Goal: Information Seeking & Learning: Learn about a topic

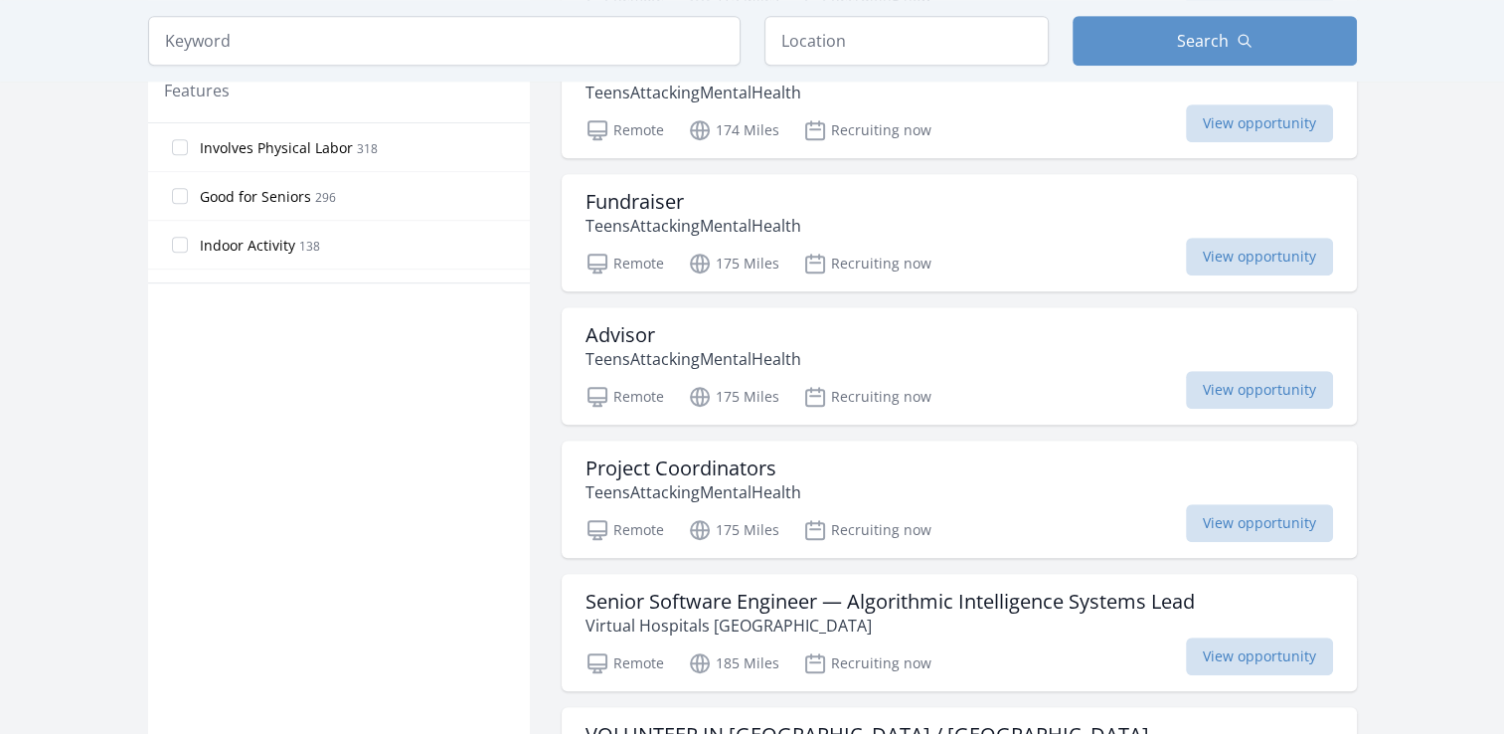
scroll to position [1022, 0]
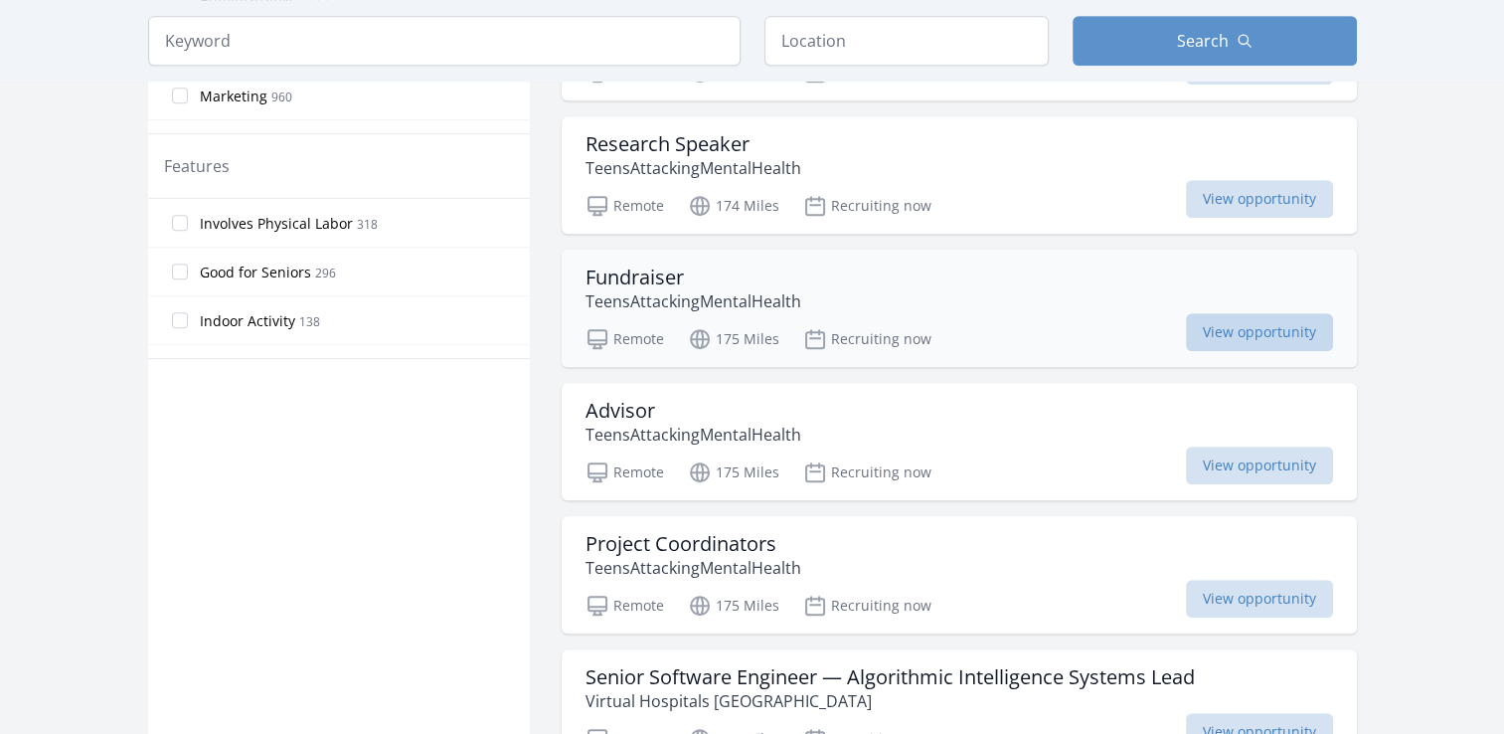
click at [1229, 313] on span "View opportunity" at bounding box center [1259, 332] width 147 height 38
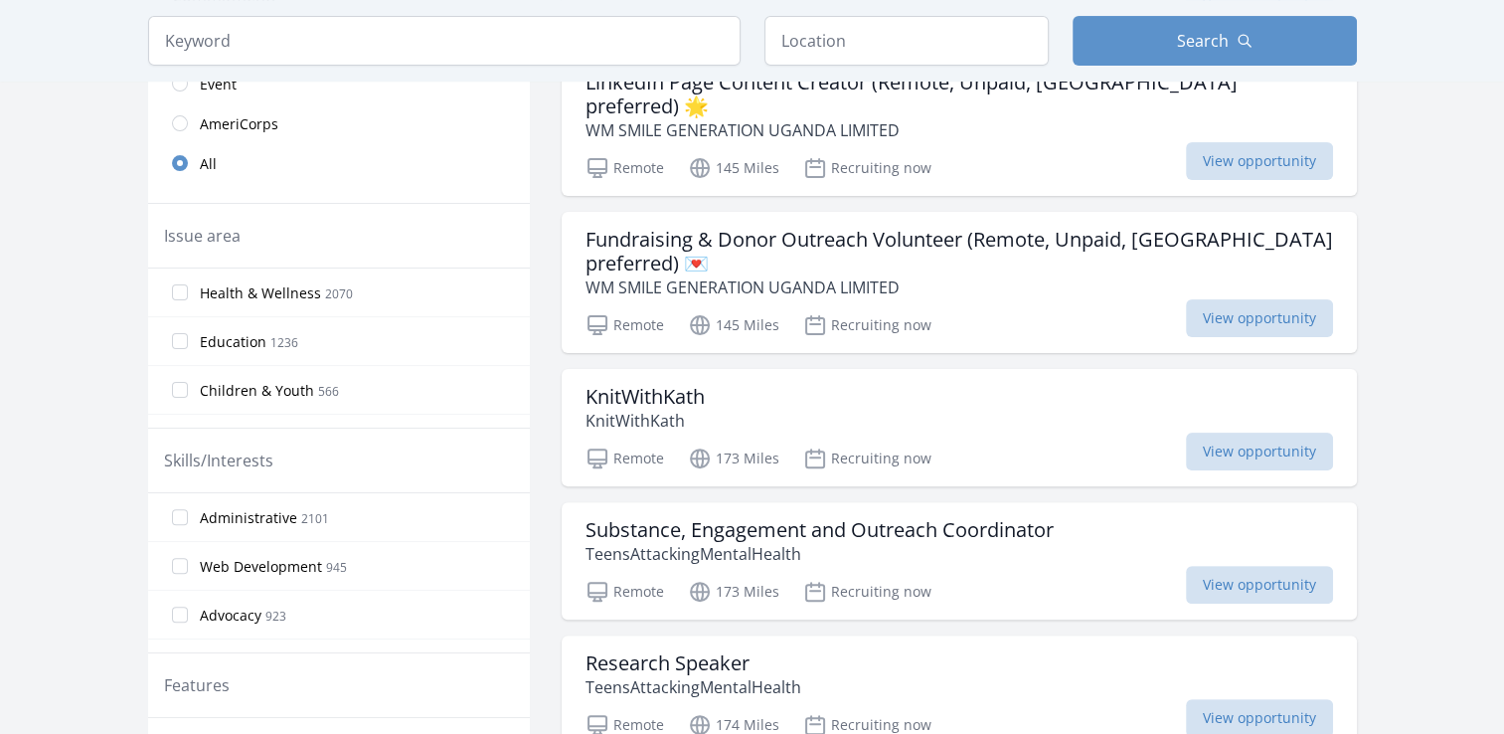
scroll to position [584, 0]
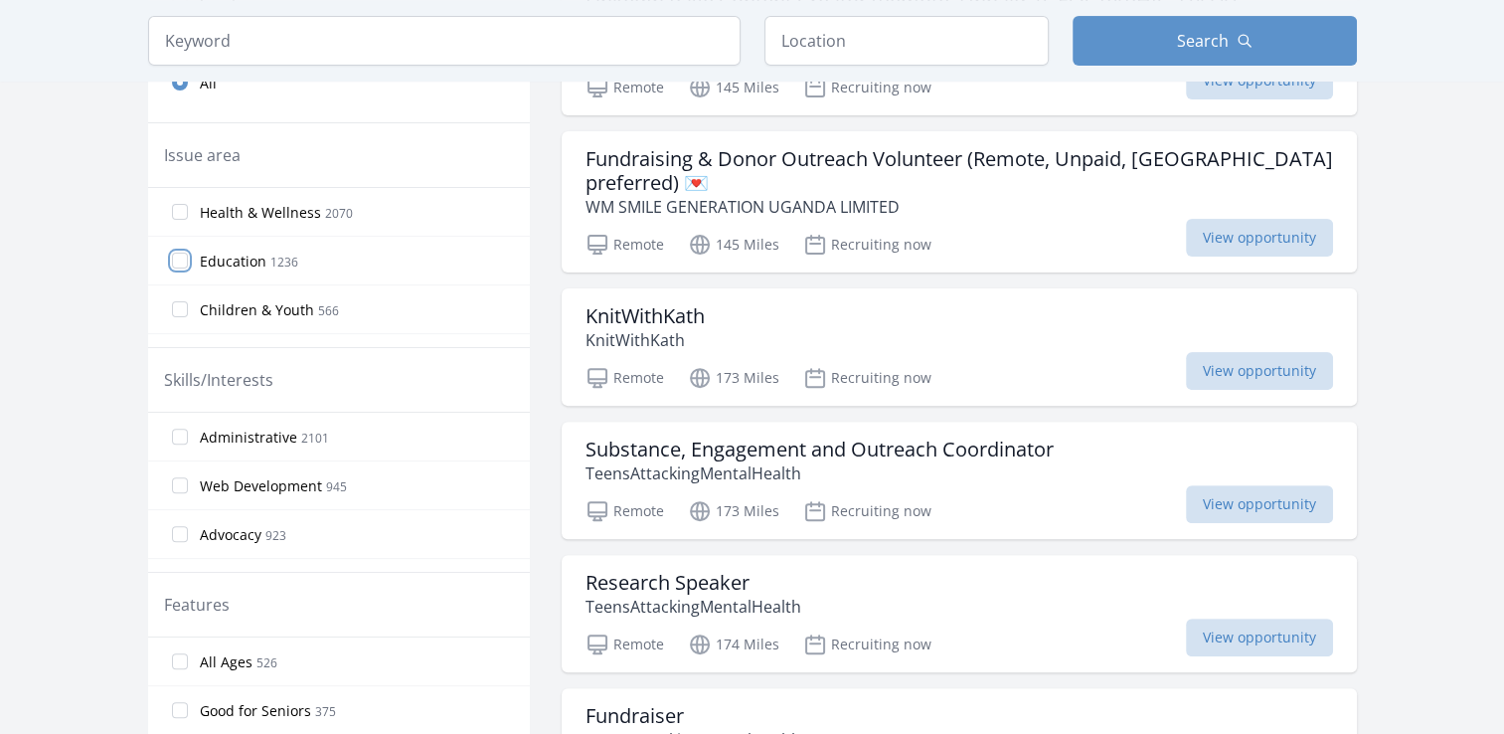
click at [180, 263] on input "Education 1236" at bounding box center [180, 261] width 16 height 16
click at [179, 269] on label "Education 1236" at bounding box center [339, 261] width 382 height 40
click at [179, 268] on input "Education 1236" at bounding box center [180, 261] width 16 height 16
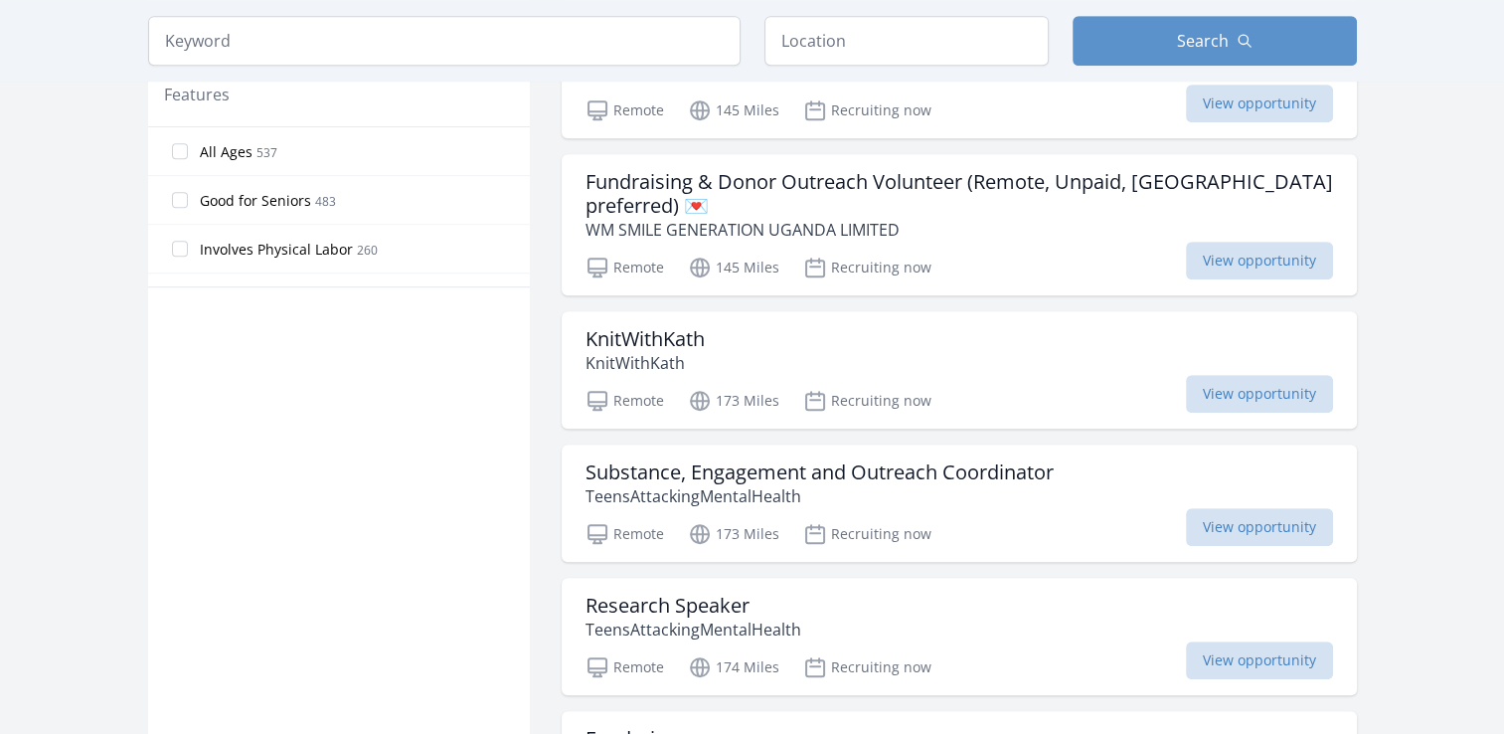
scroll to position [1213, 0]
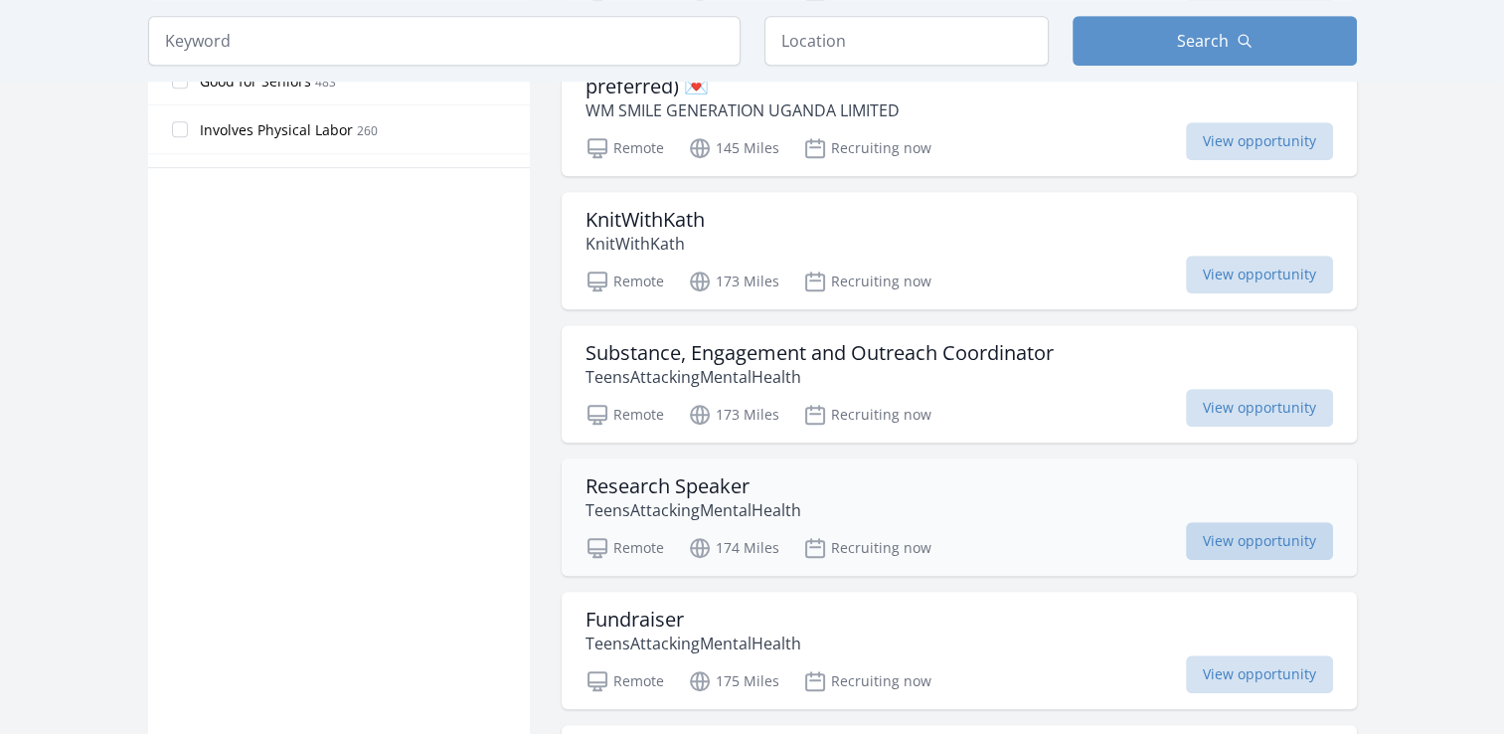
click at [1253, 522] on span "View opportunity" at bounding box center [1259, 541] width 147 height 38
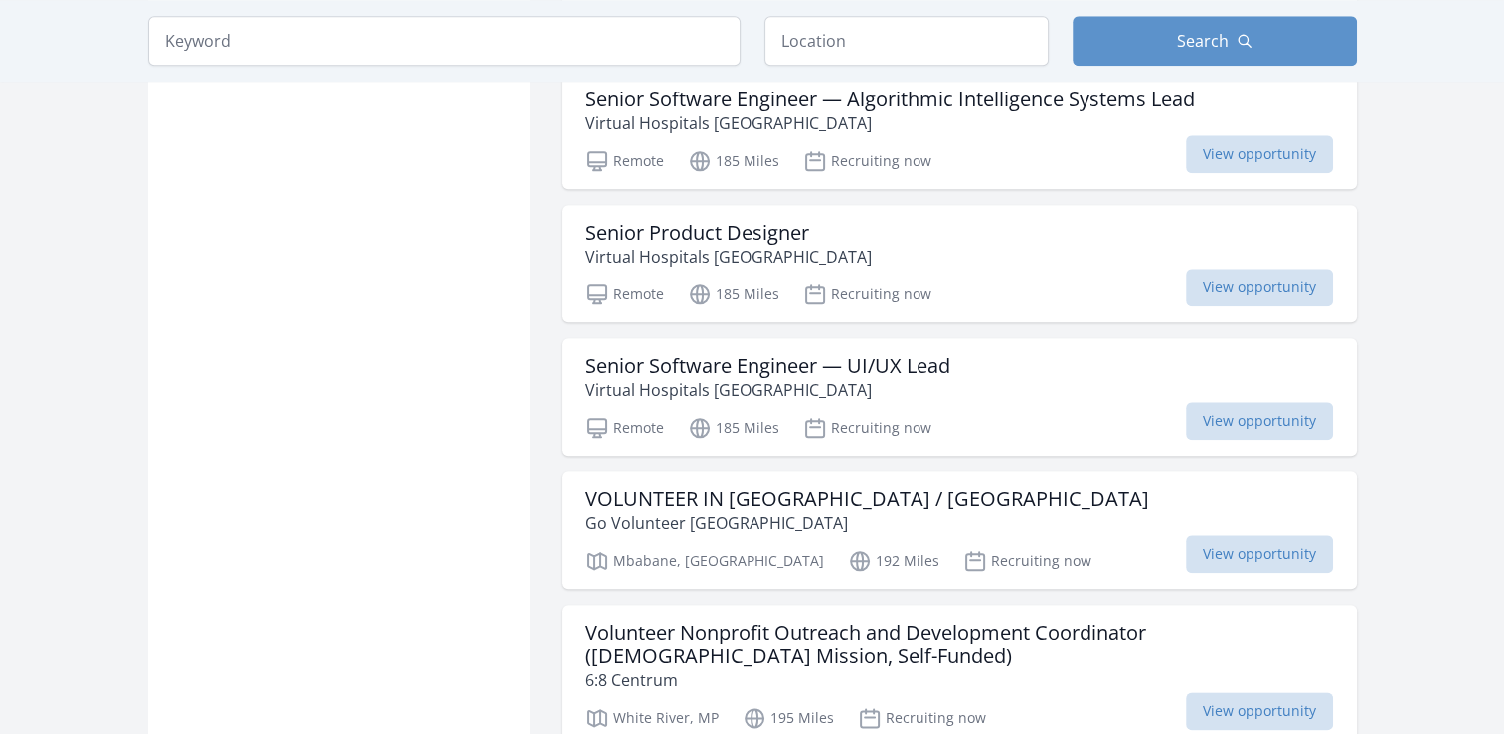
scroll to position [2152, 0]
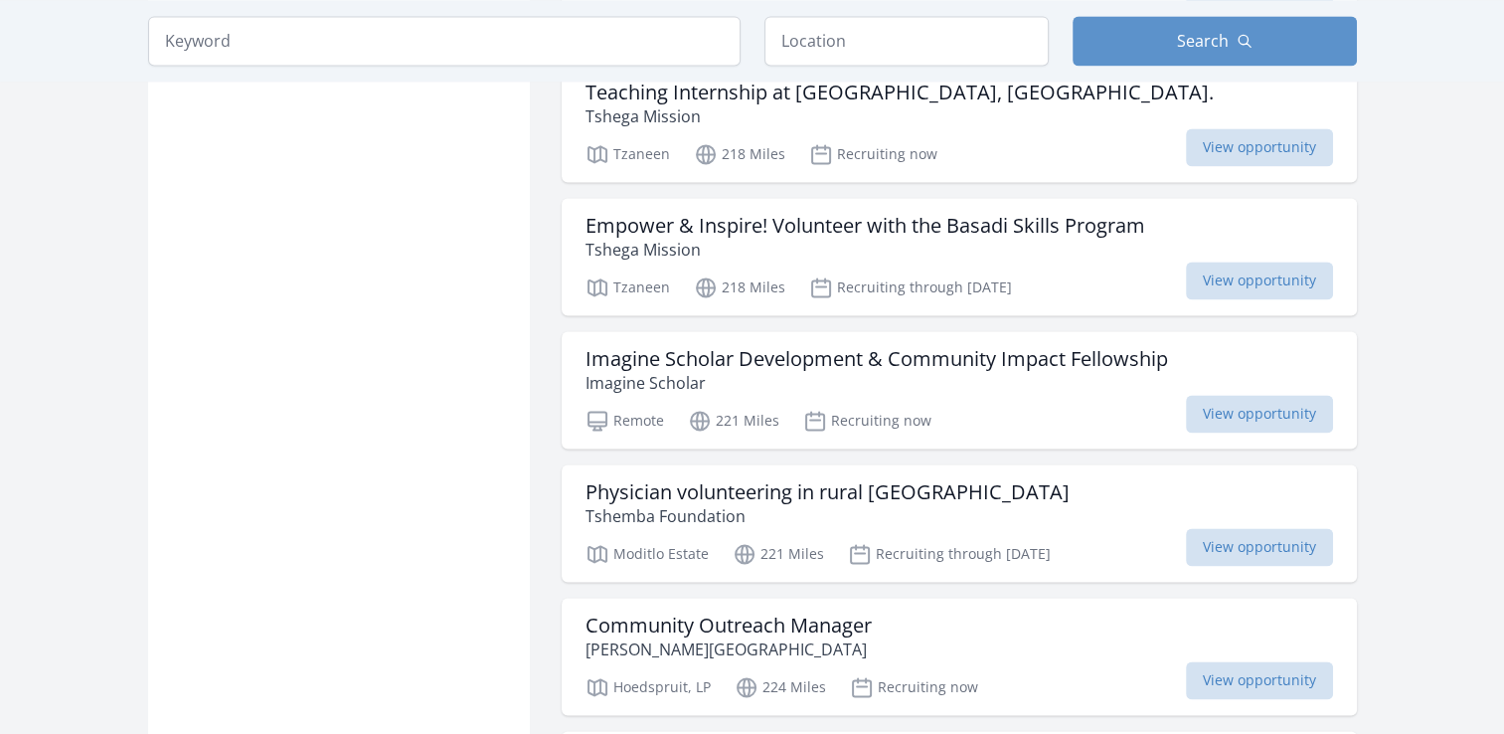
scroll to position [2831, 0]
click at [1277, 394] on span "View opportunity" at bounding box center [1259, 413] width 147 height 38
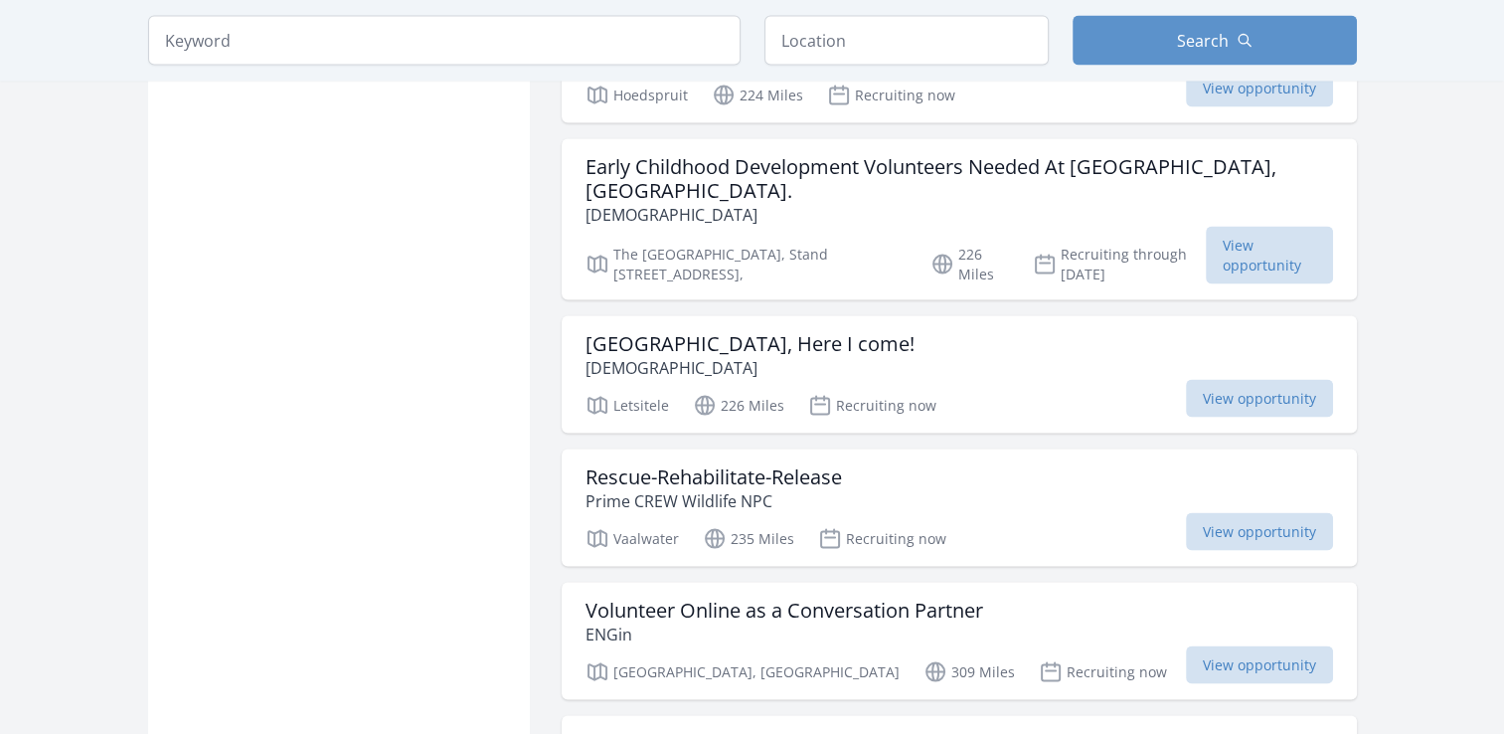
scroll to position [3814, 0]
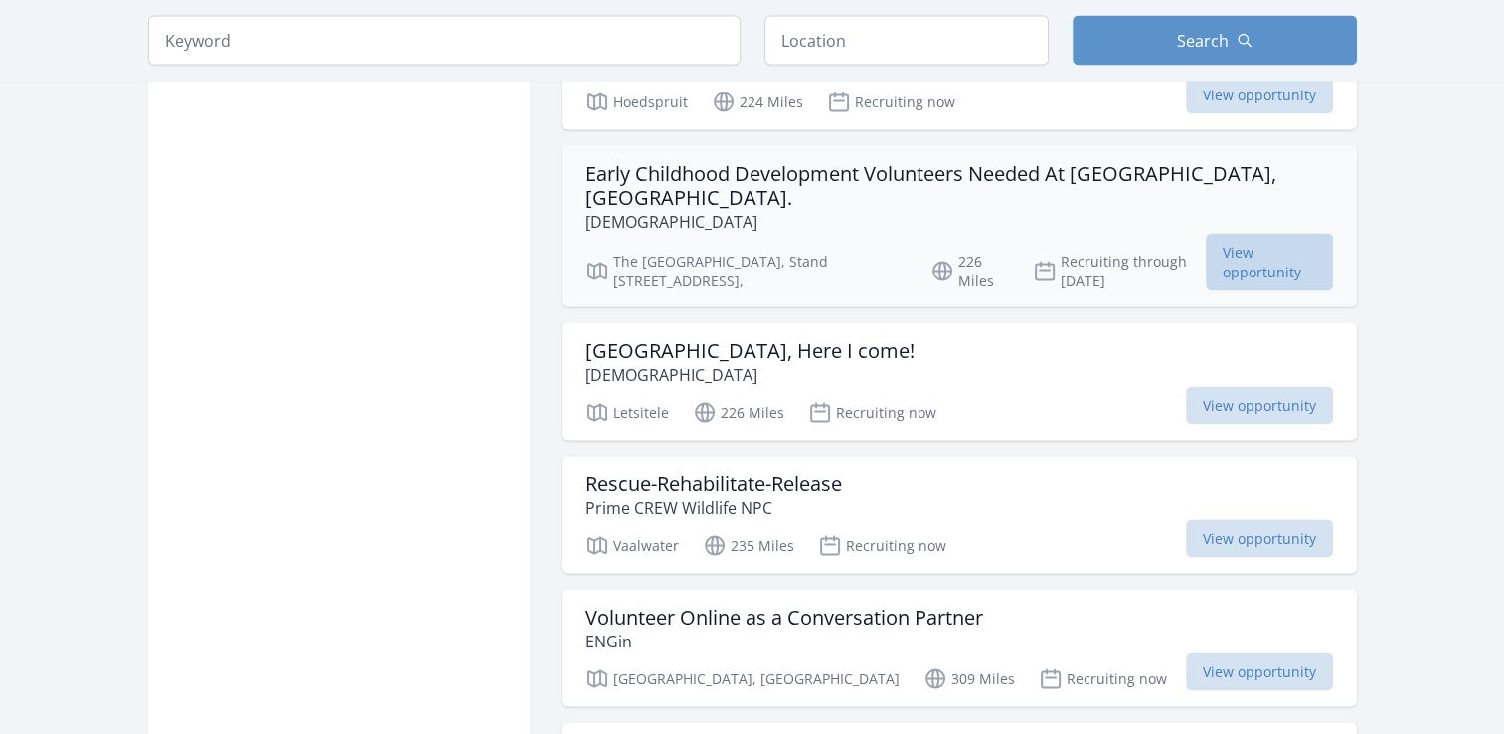
click at [1295, 242] on span "View opportunity" at bounding box center [1269, 263] width 127 height 58
click at [785, 198] on div "Early Childhood Development Volunteers Needed At Lamb’s Haven Kindergarten, Sou…" at bounding box center [959, 226] width 795 height 161
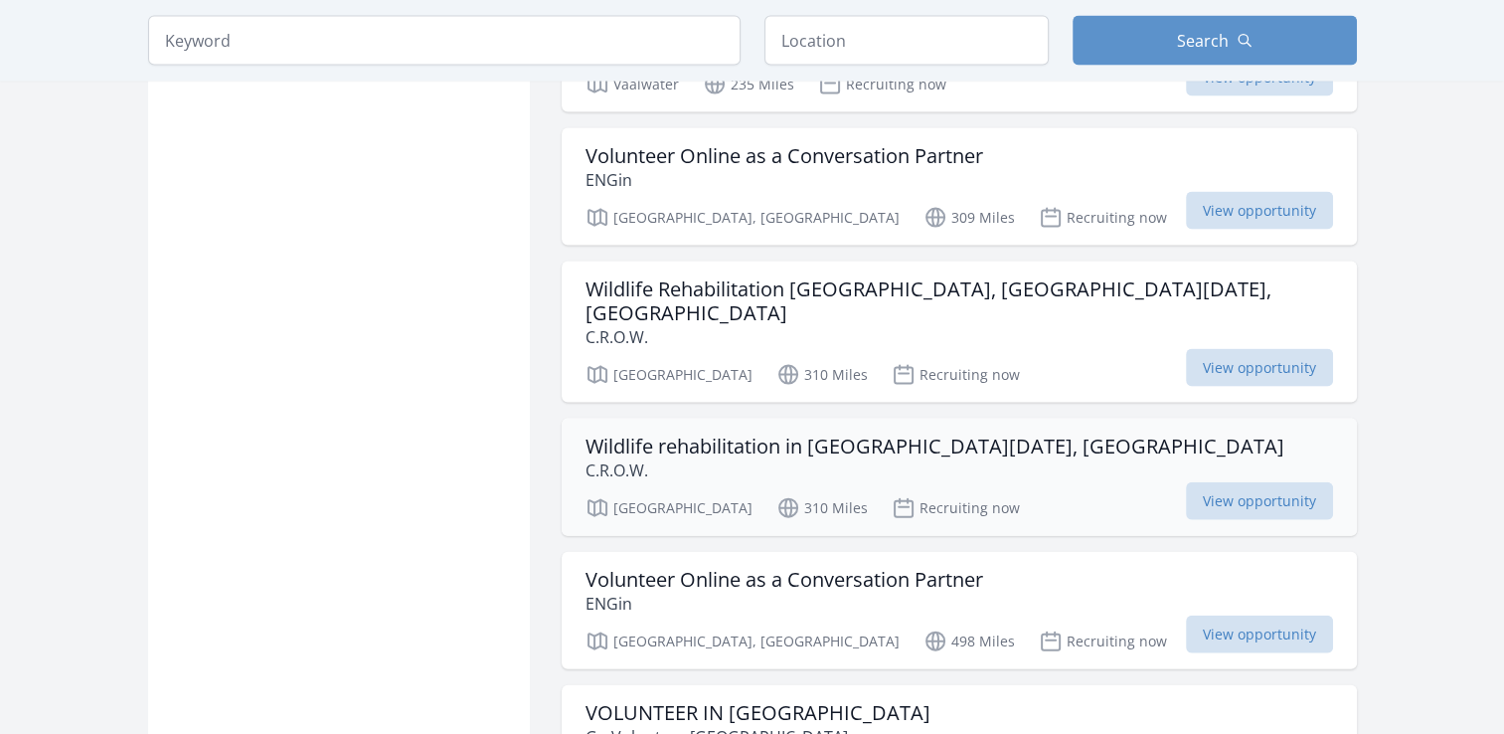
scroll to position [4277, 0]
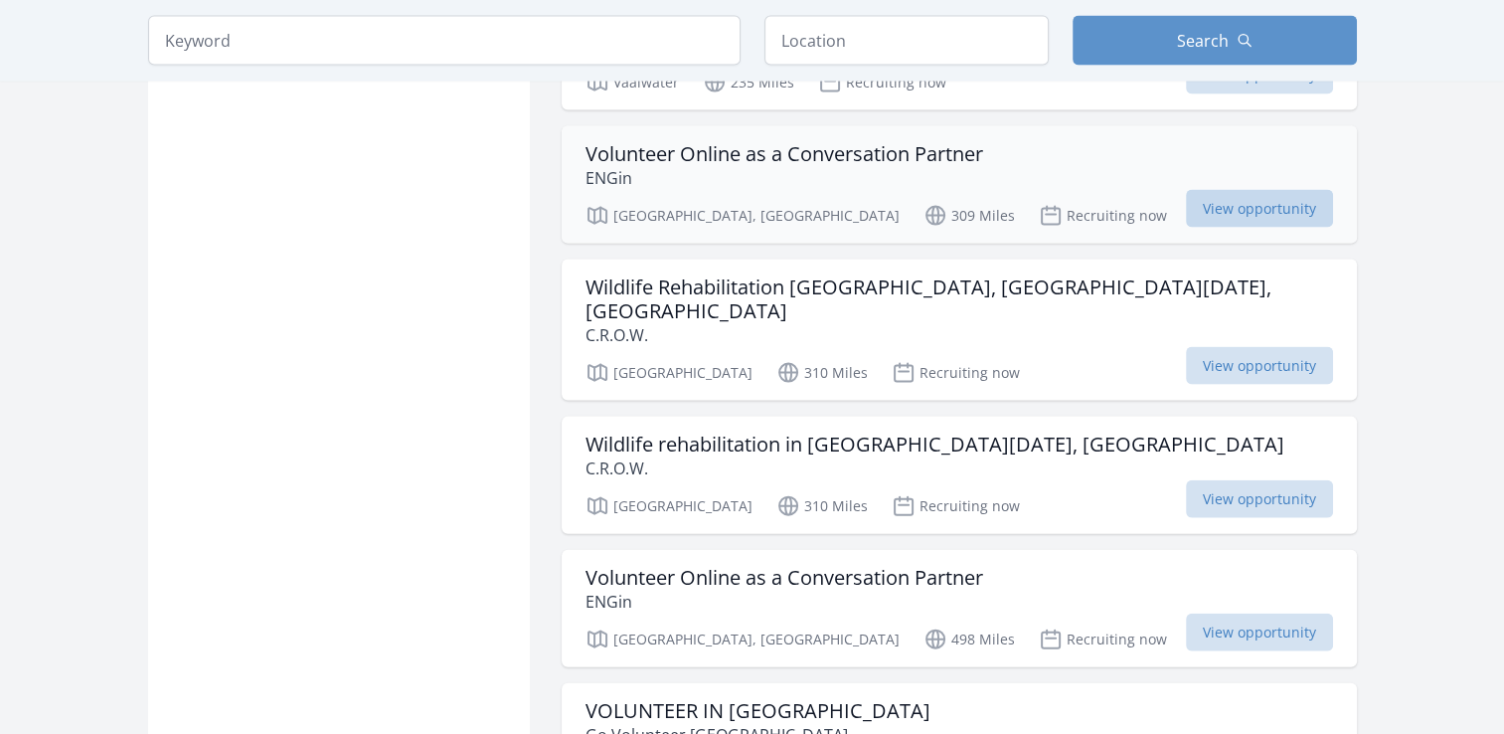
click at [1250, 190] on span "View opportunity" at bounding box center [1259, 209] width 147 height 38
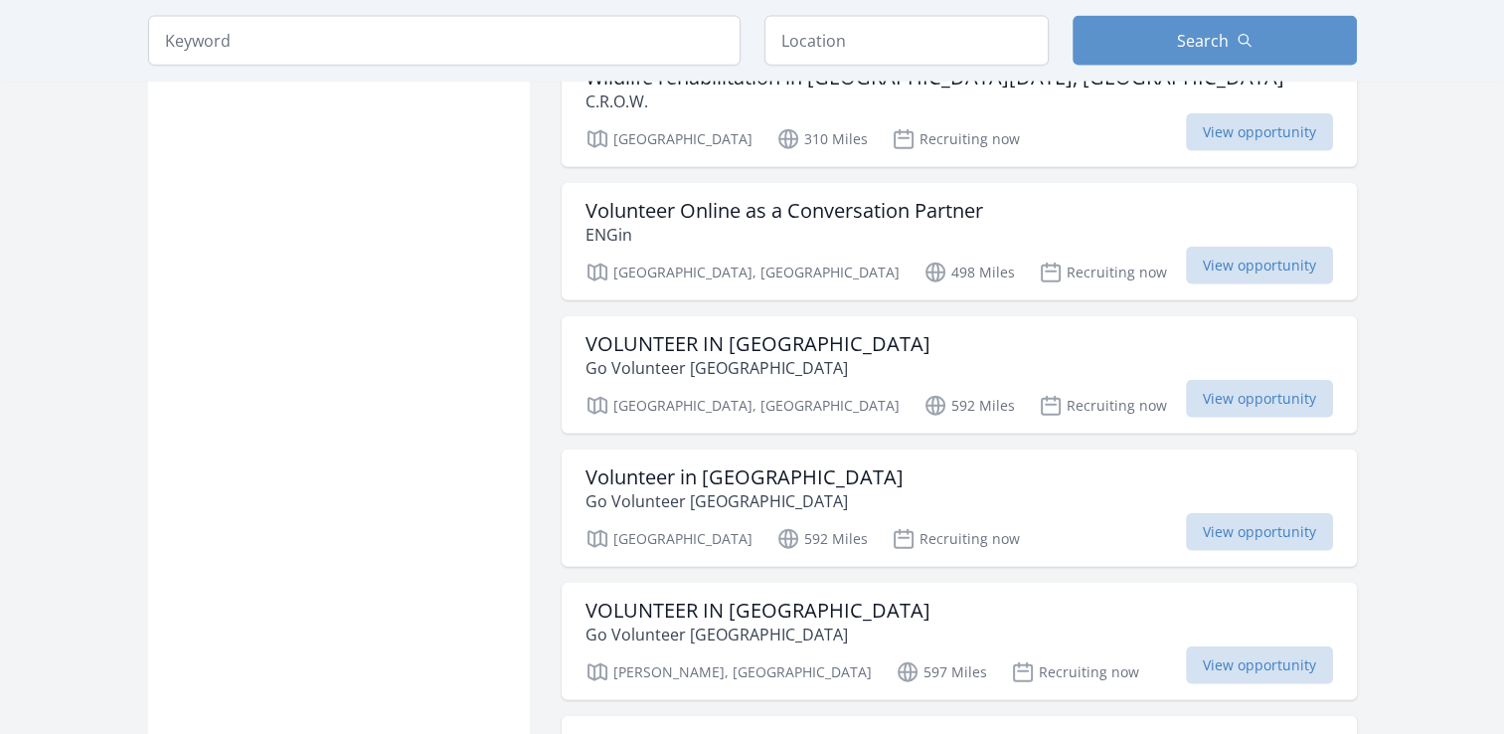
scroll to position [4641, 0]
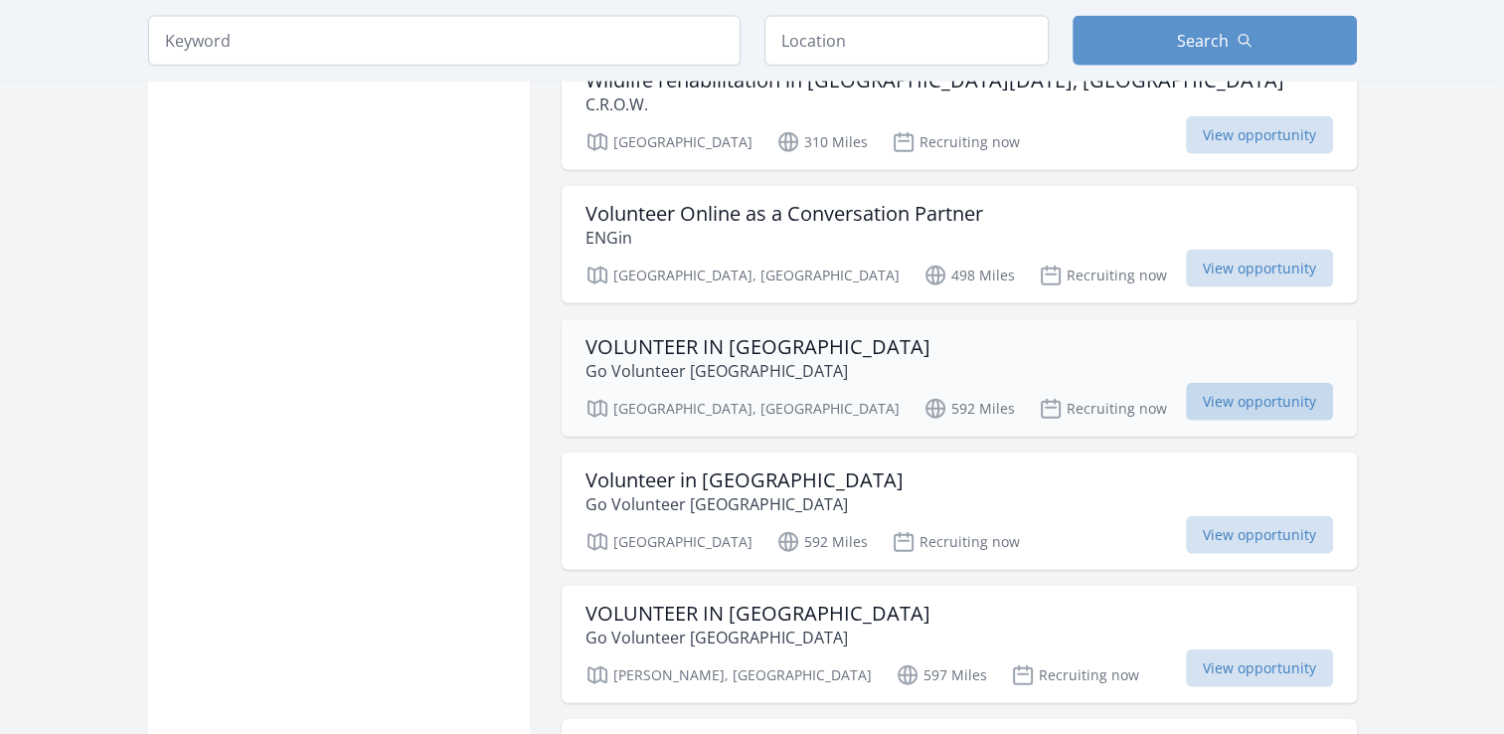
click at [1282, 383] on span "View opportunity" at bounding box center [1259, 402] width 147 height 38
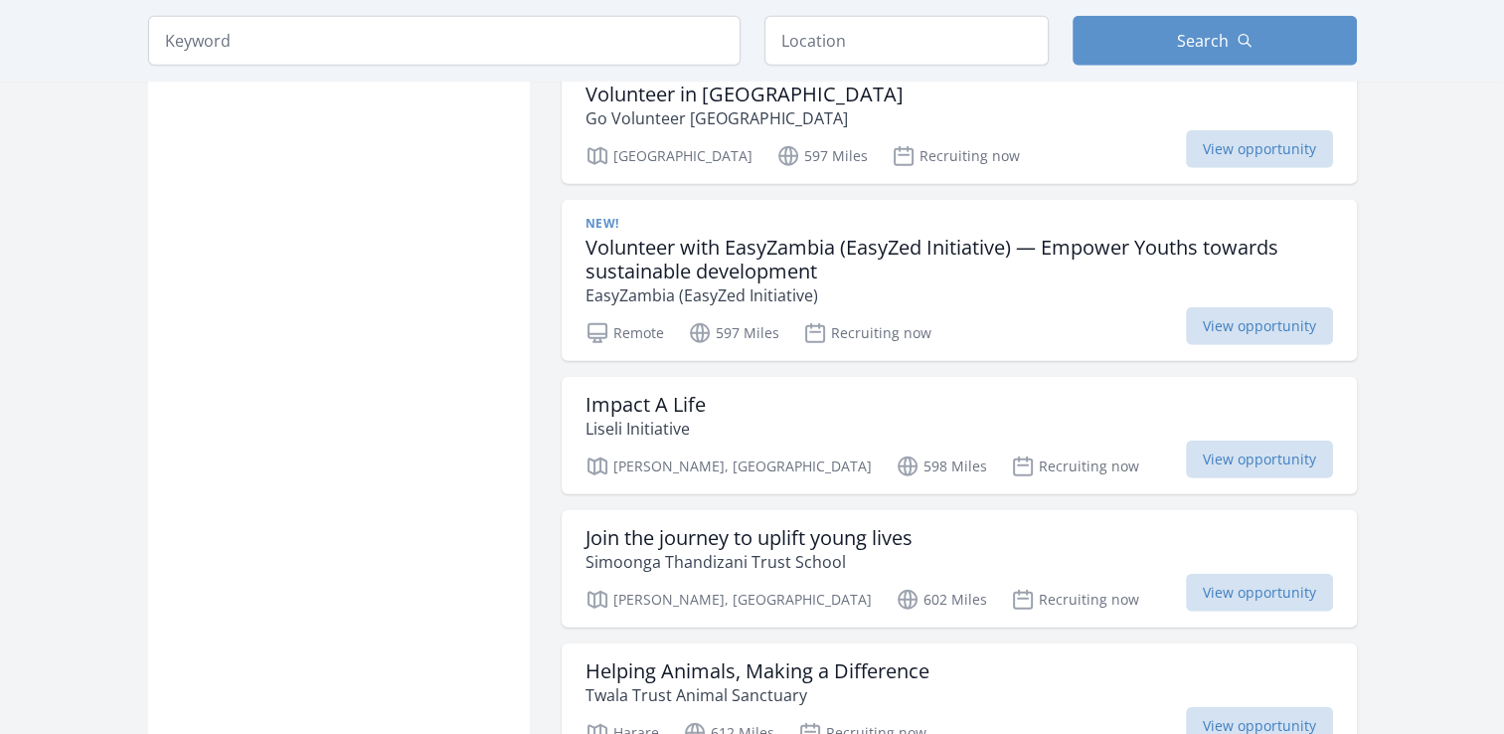
scroll to position [5334, 0]
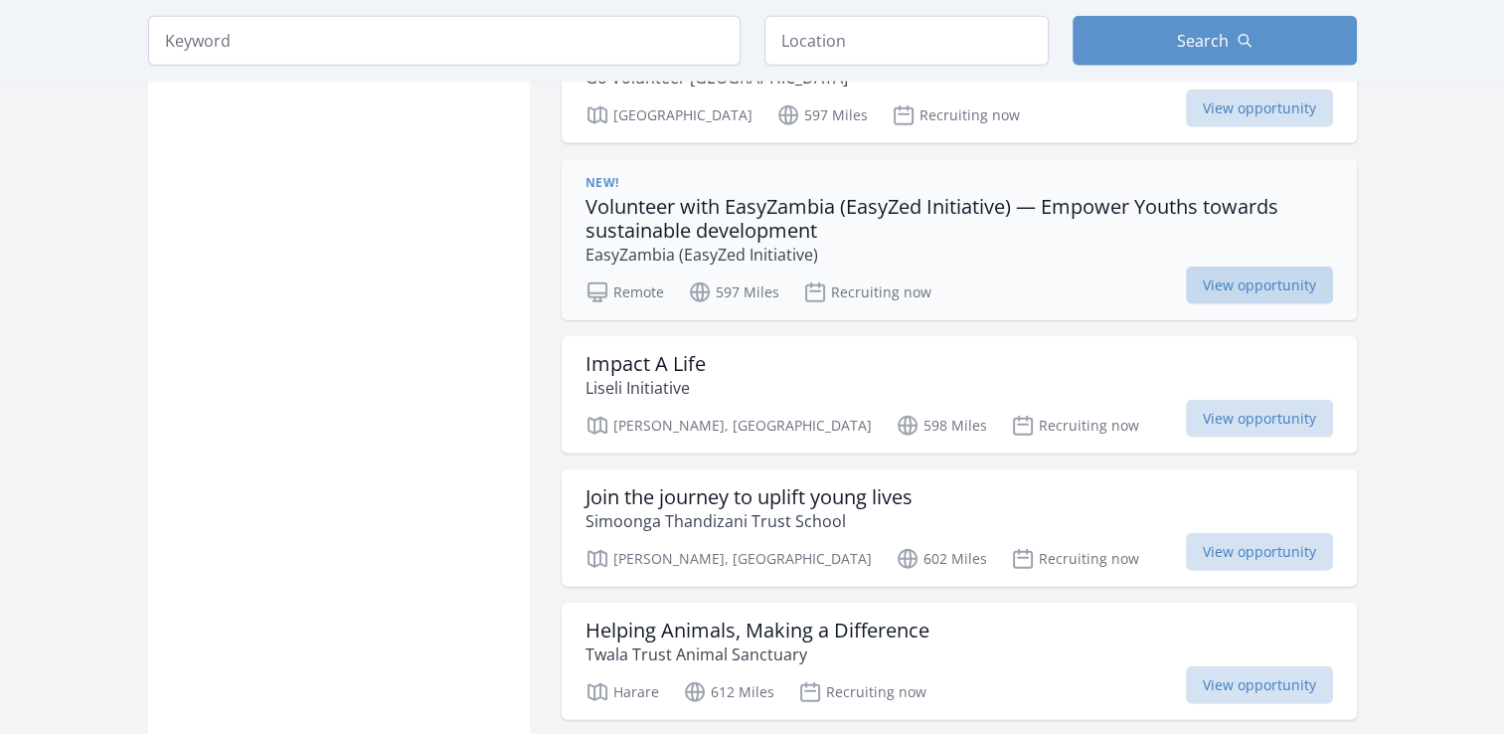
click at [1249, 266] on span "View opportunity" at bounding box center [1259, 285] width 147 height 38
click at [1306, 533] on span "View opportunity" at bounding box center [1259, 552] width 147 height 38
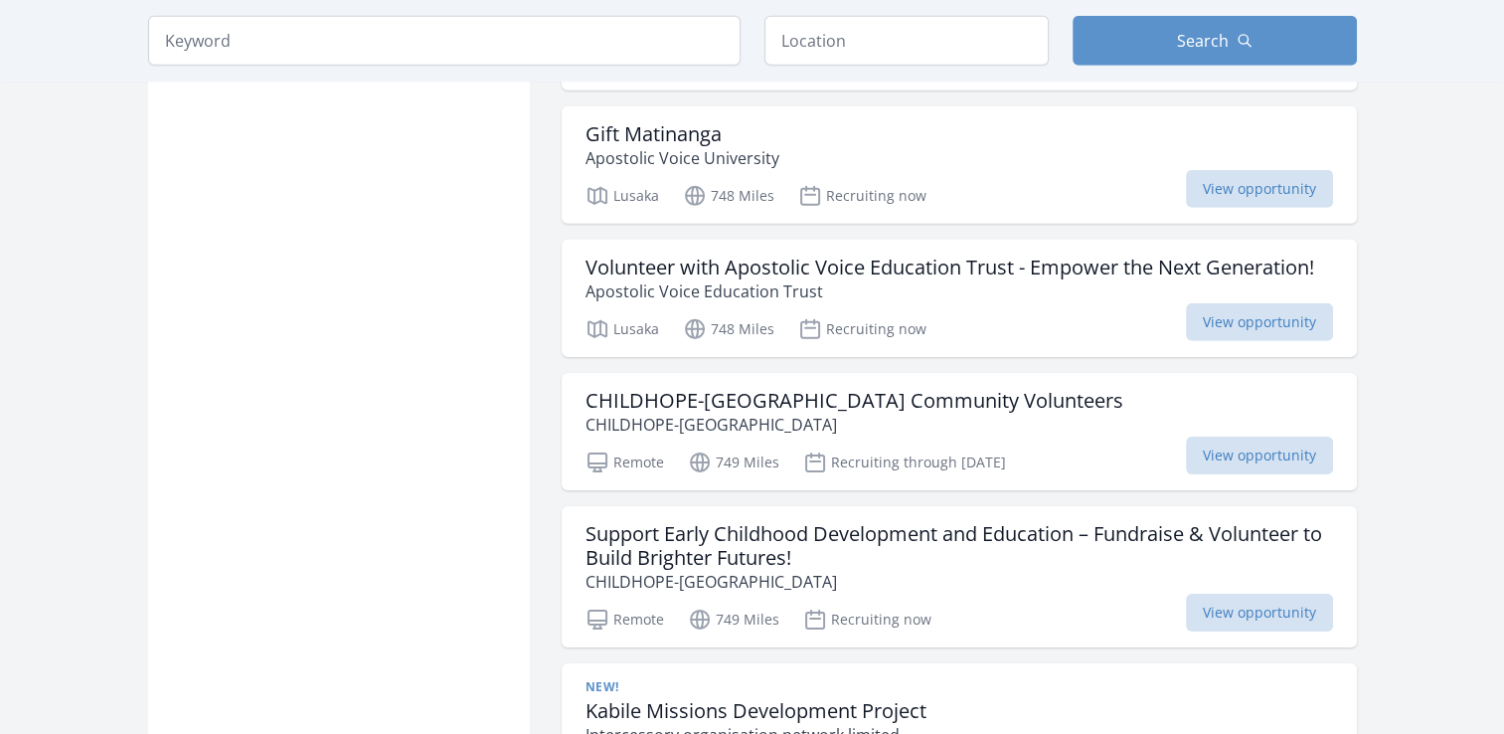
scroll to position [6236, 0]
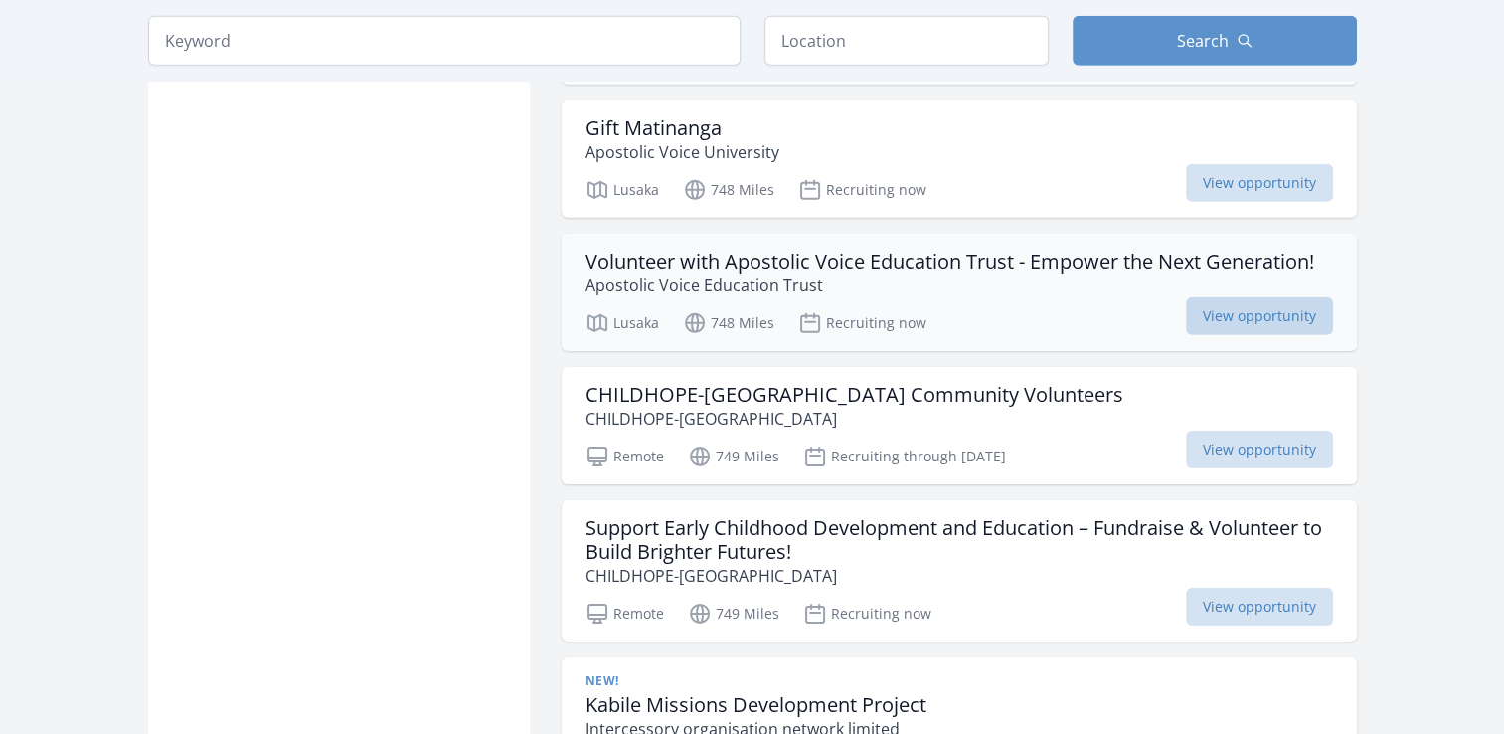
click at [1257, 297] on span "View opportunity" at bounding box center [1259, 316] width 147 height 38
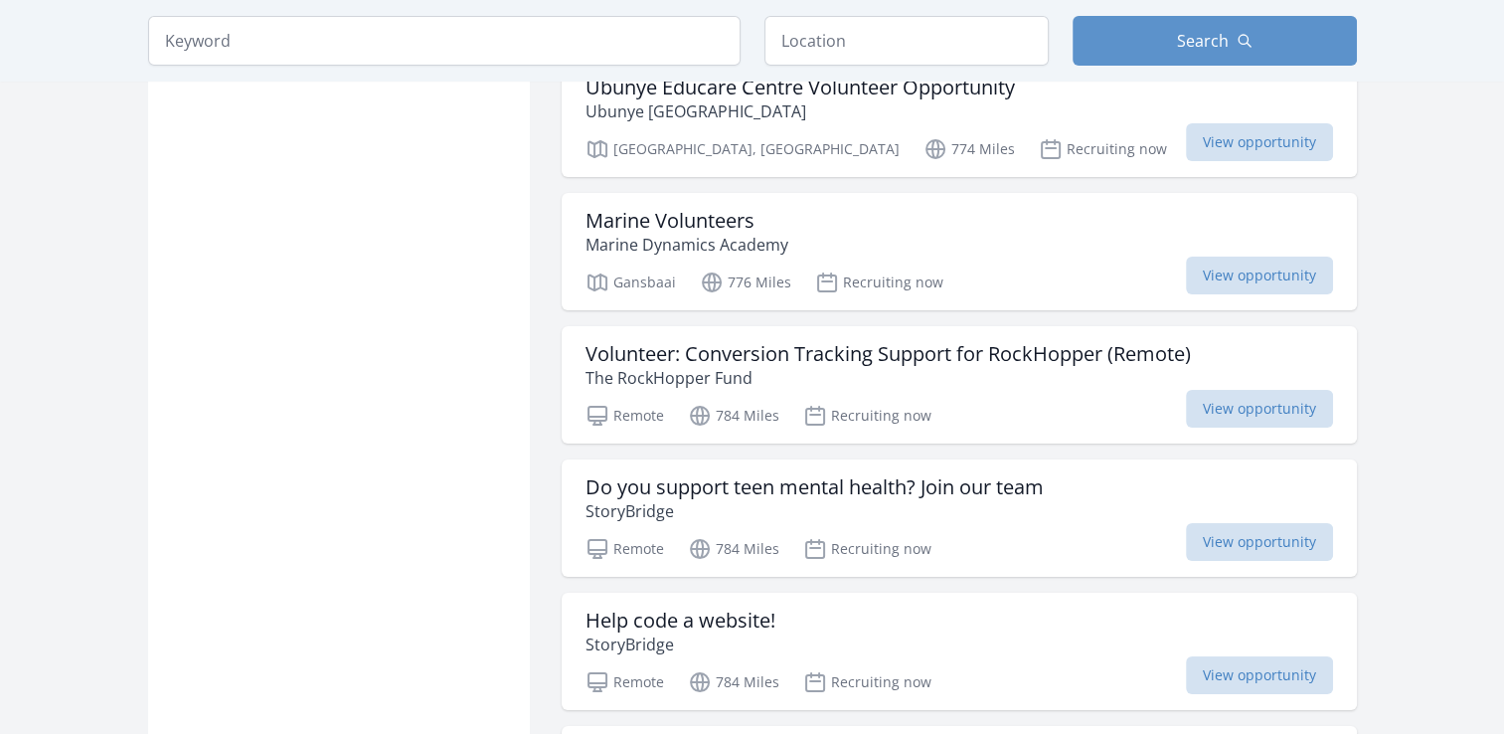
scroll to position [7947, 0]
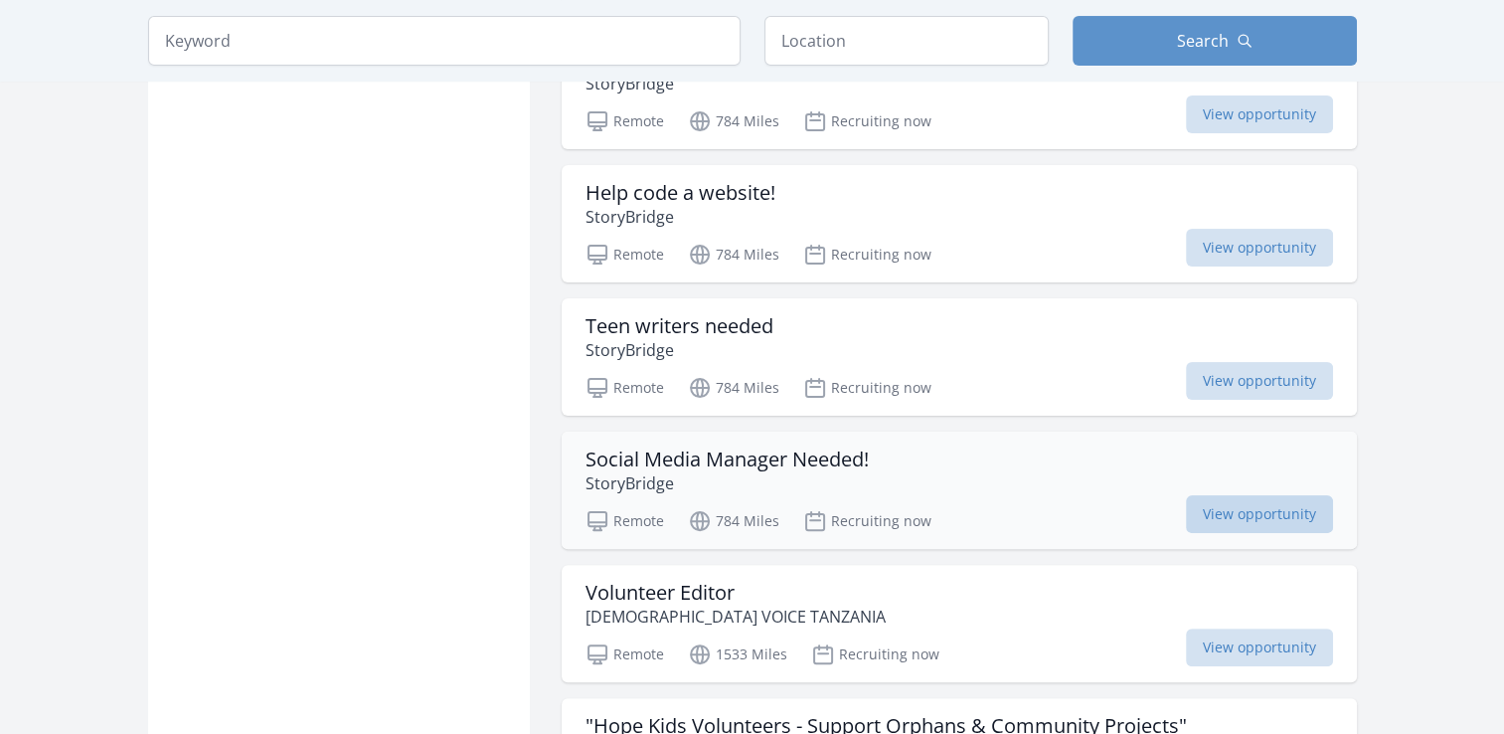
click at [1279, 495] on span "View opportunity" at bounding box center [1259, 514] width 147 height 38
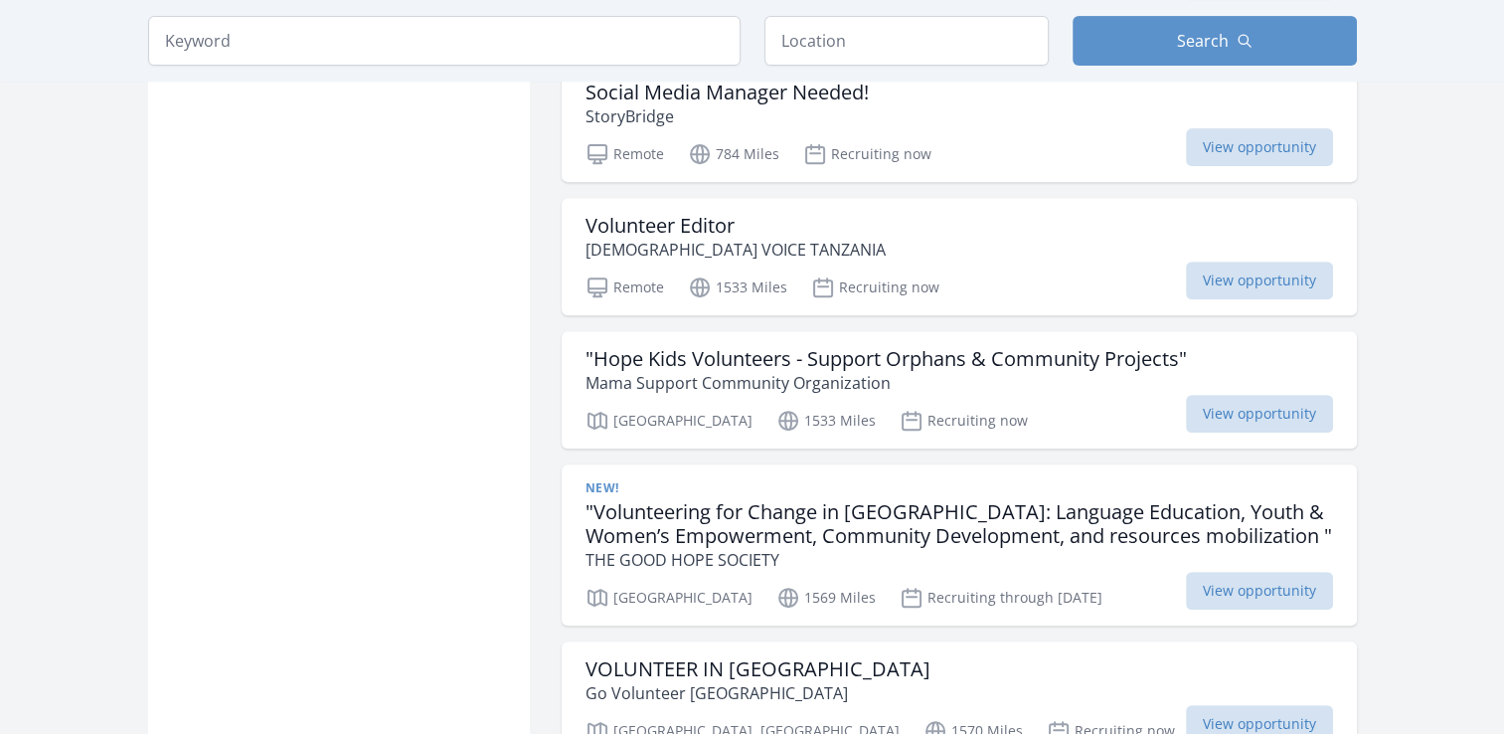
scroll to position [8328, 0]
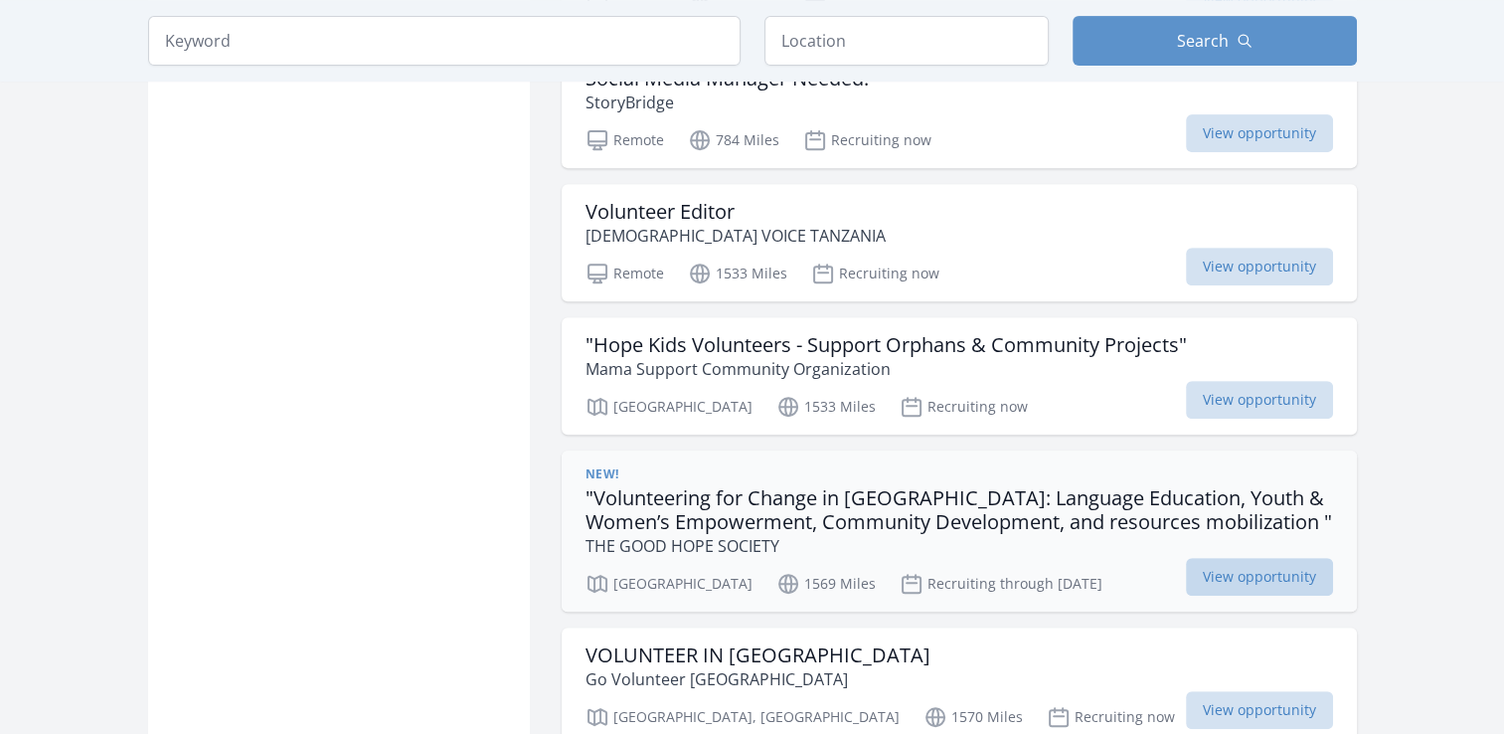
click at [1286, 558] on span "View opportunity" at bounding box center [1259, 577] width 147 height 38
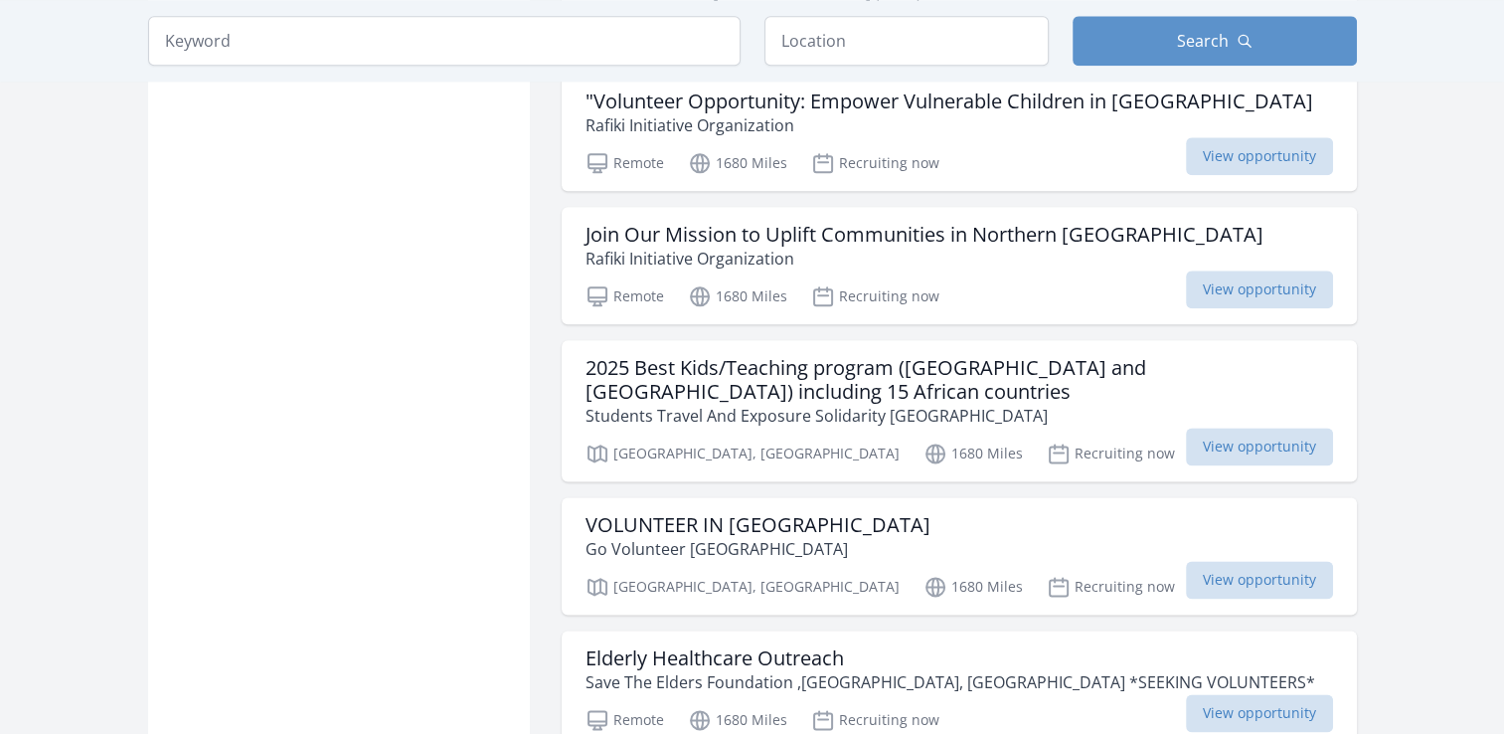
scroll to position [10005, 0]
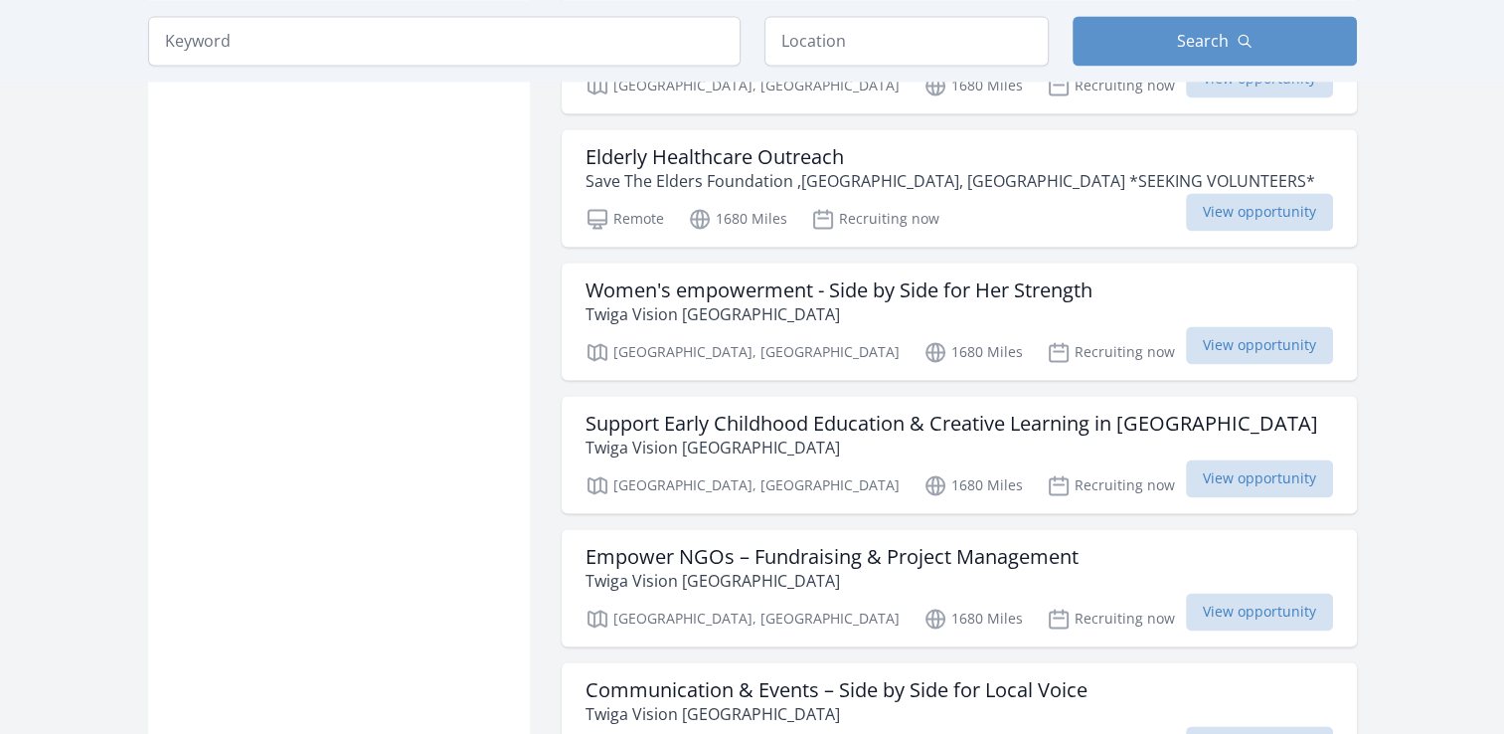
scroll to position [10546, 0]
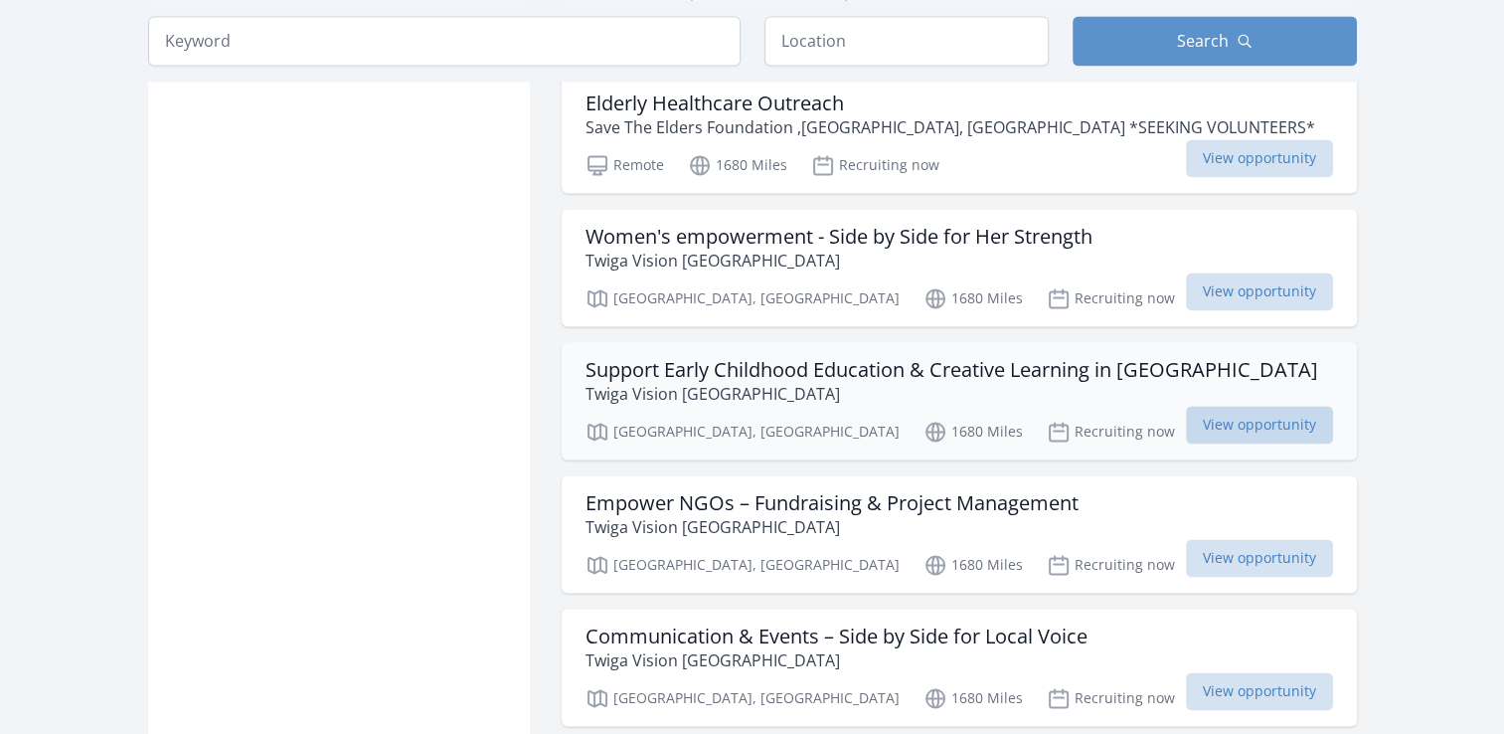
click at [1225, 406] on span "View opportunity" at bounding box center [1259, 425] width 147 height 38
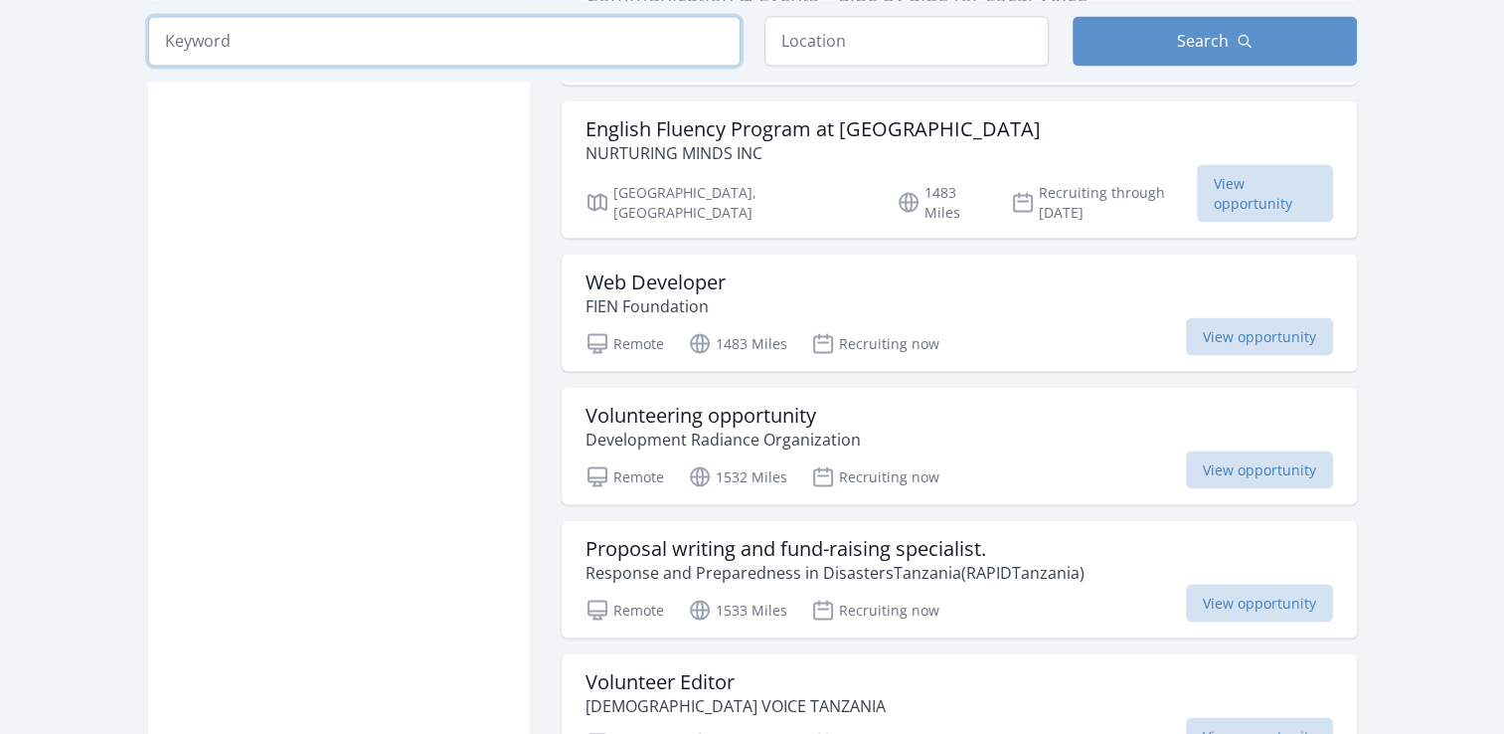
click at [480, 53] on input "search" at bounding box center [444, 41] width 593 height 50
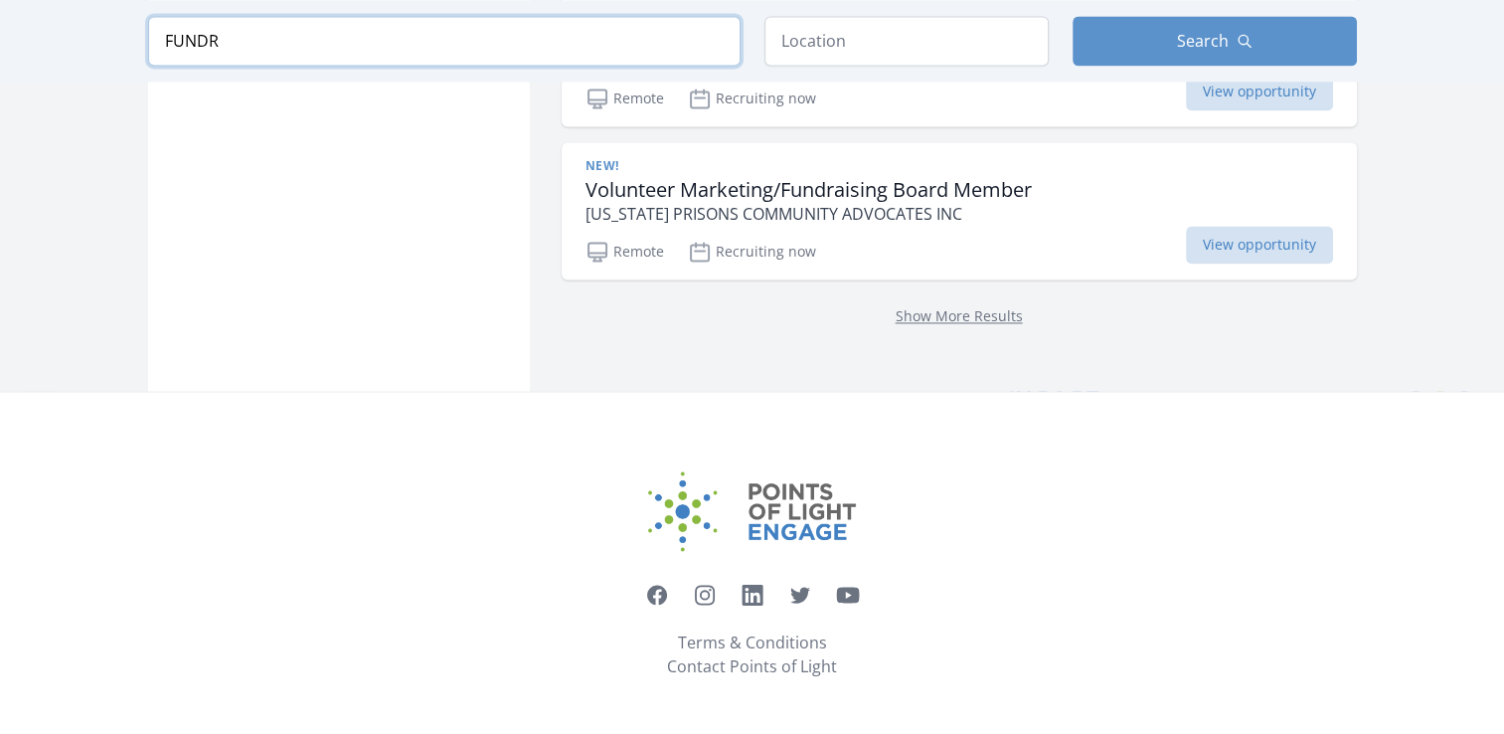
scroll to position [3072, 0]
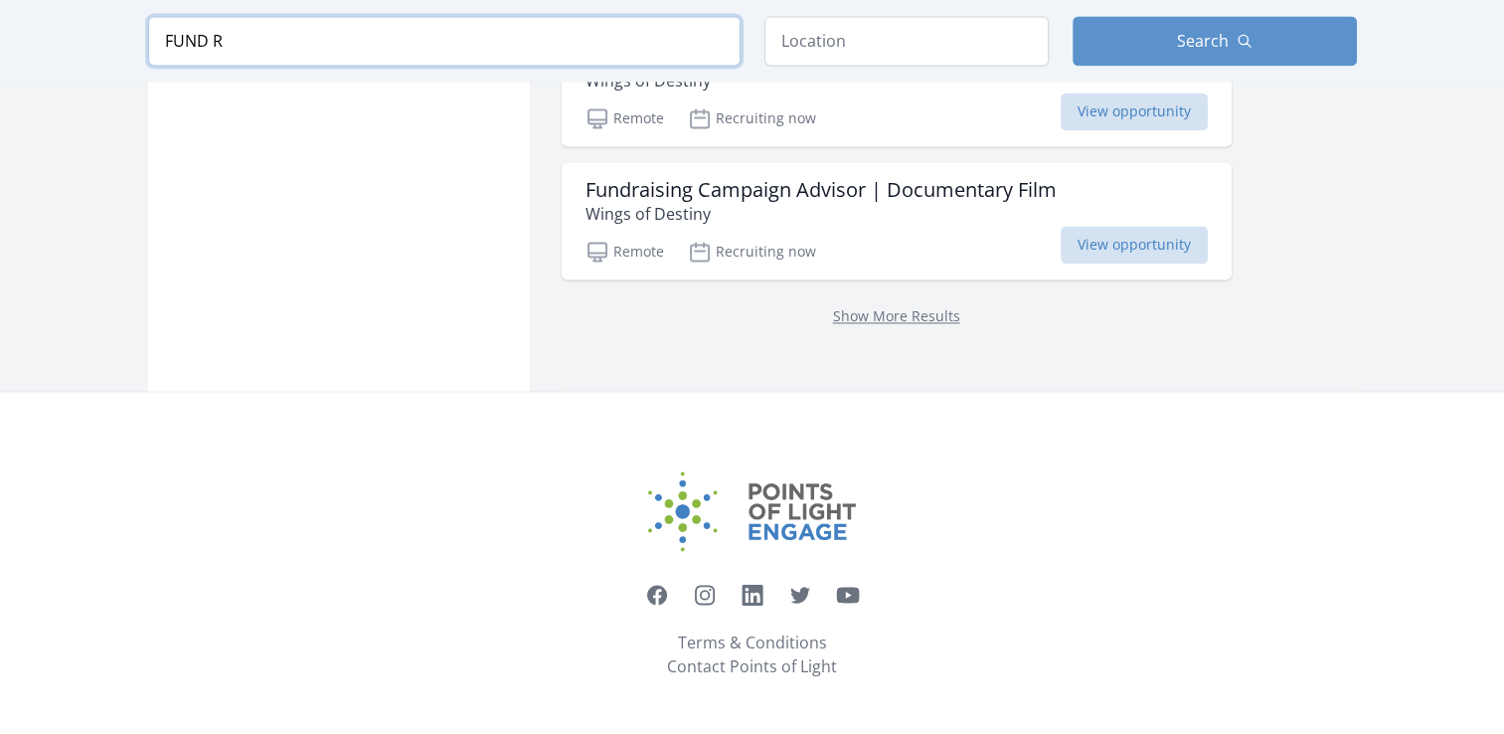
scroll to position [2830, 0]
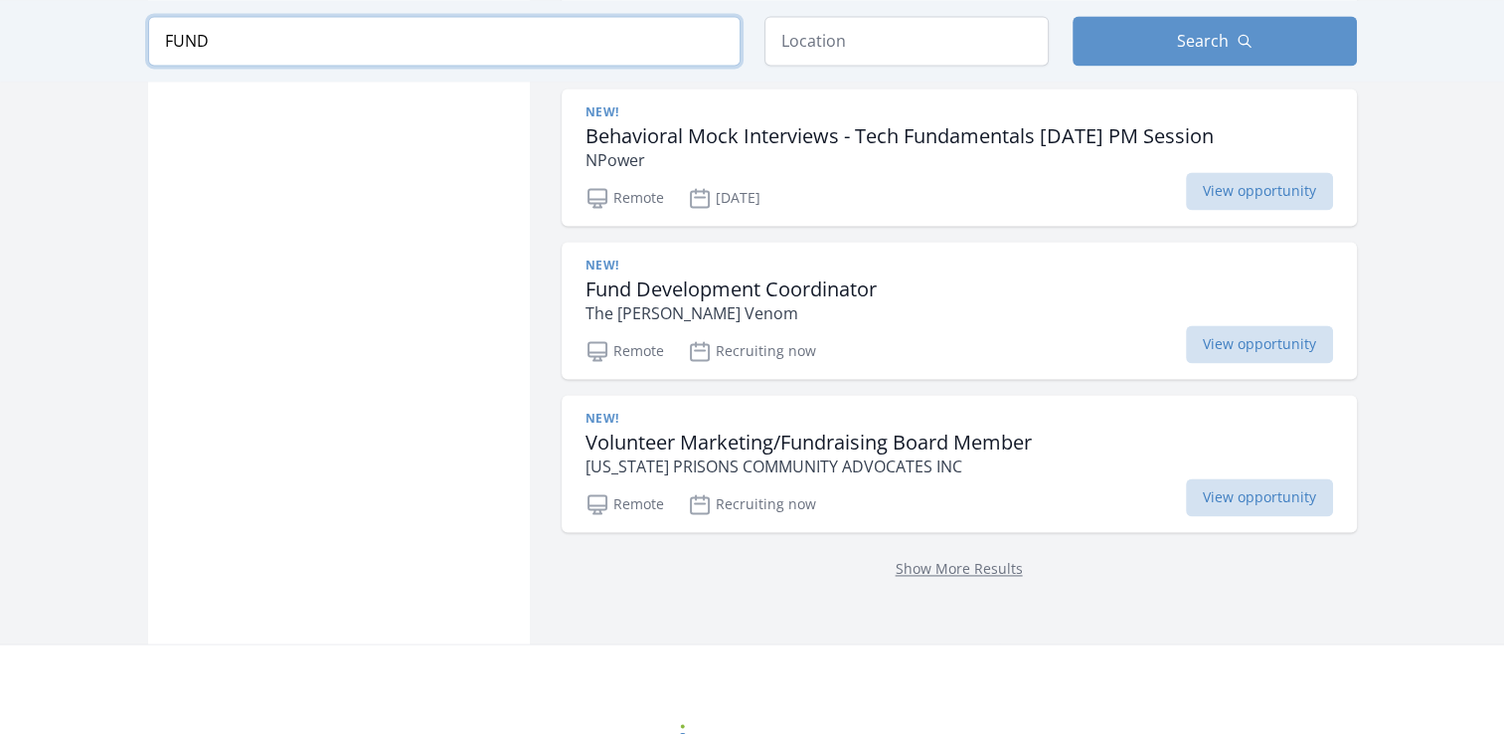
scroll to position [3072, 0]
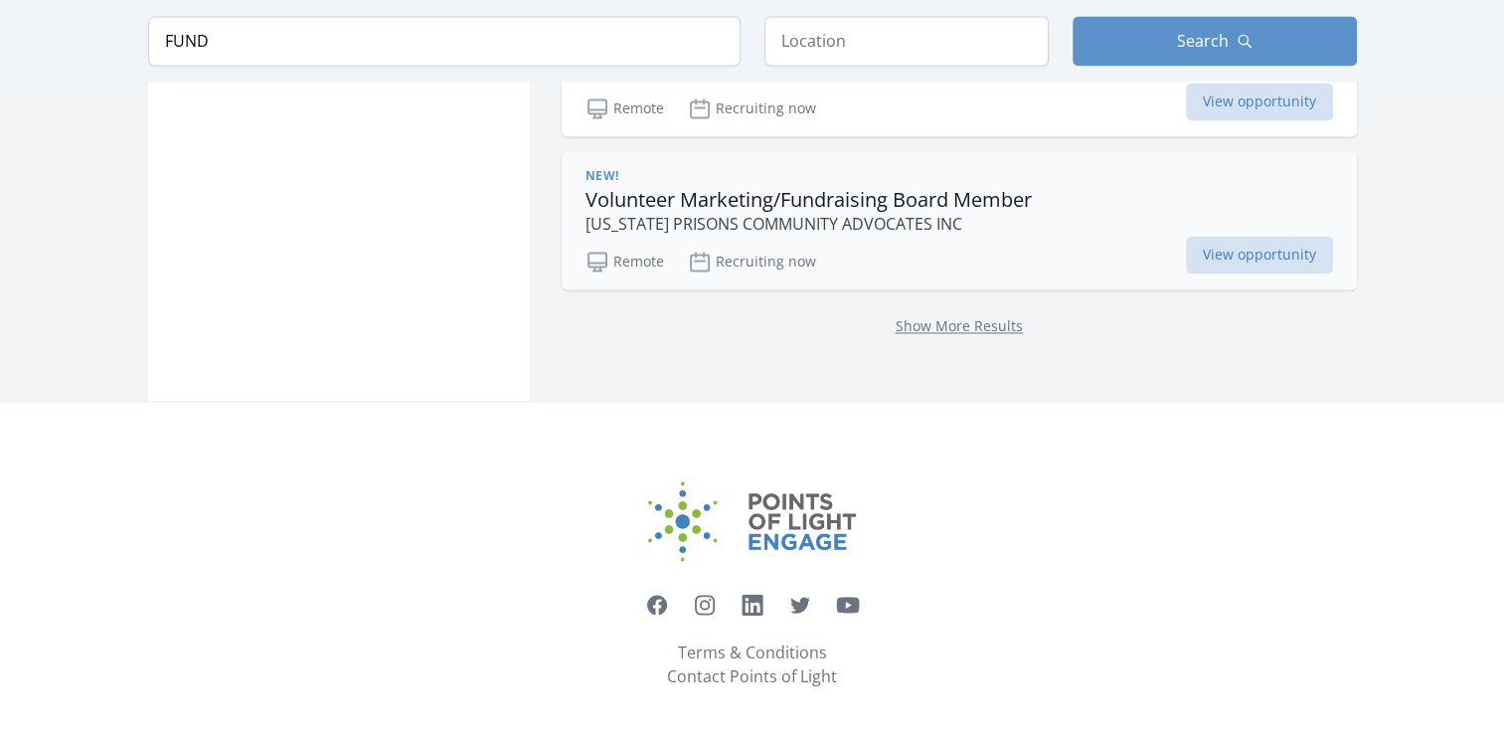
click at [948, 197] on h3 "Volunteer Marketing/Fundraising Board Member" at bounding box center [809, 200] width 446 height 24
click at [279, 44] on input "FUND" at bounding box center [444, 41] width 593 height 50
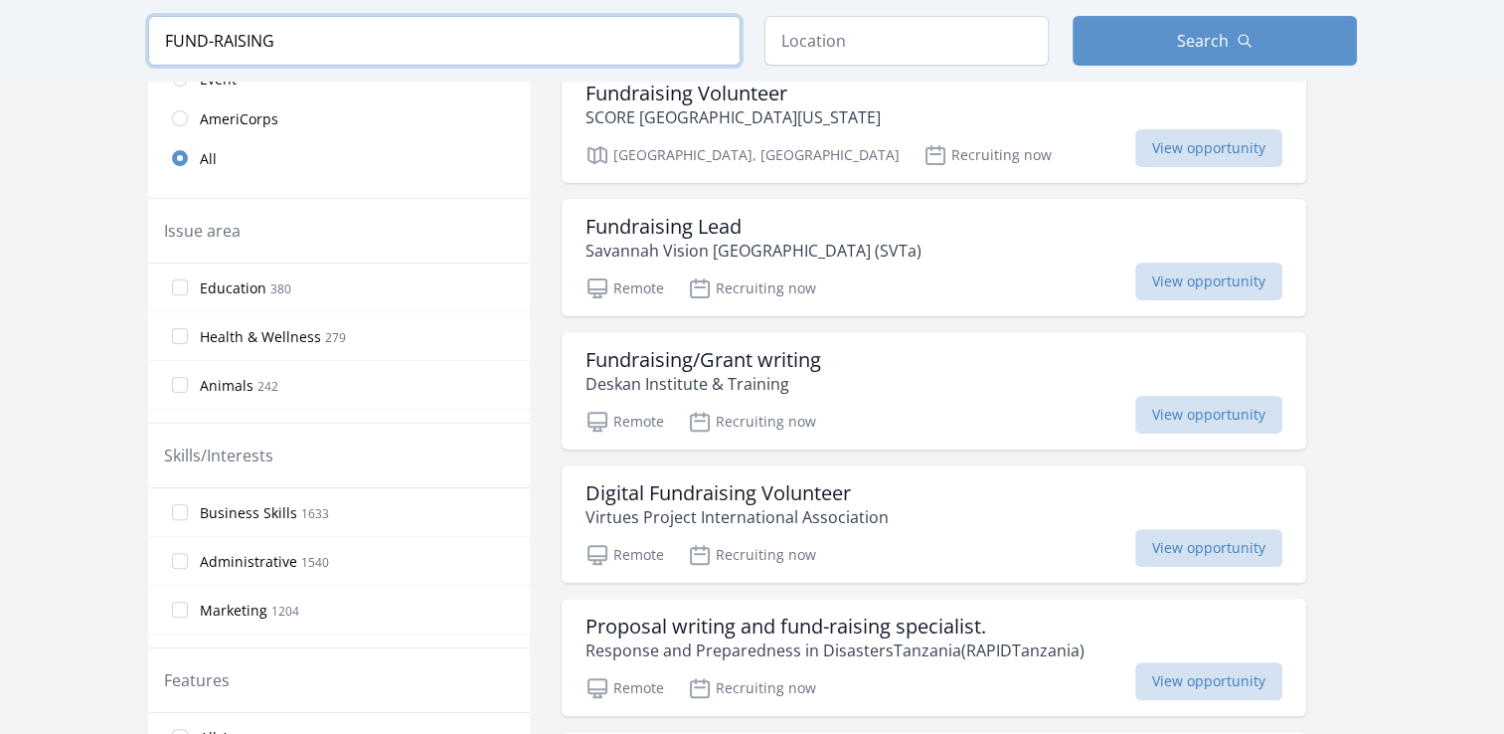
scroll to position [524, 0]
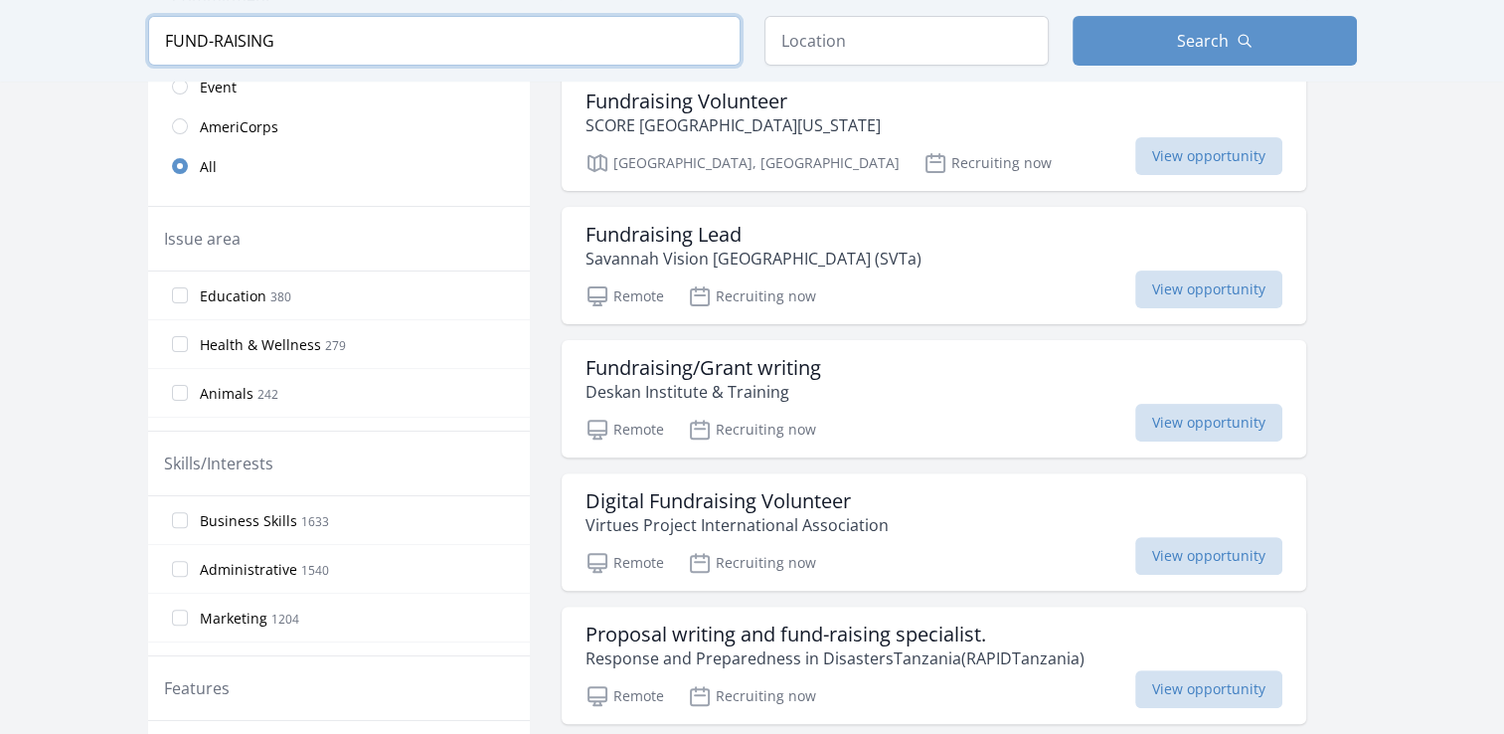
type input "FUND-RAISING"
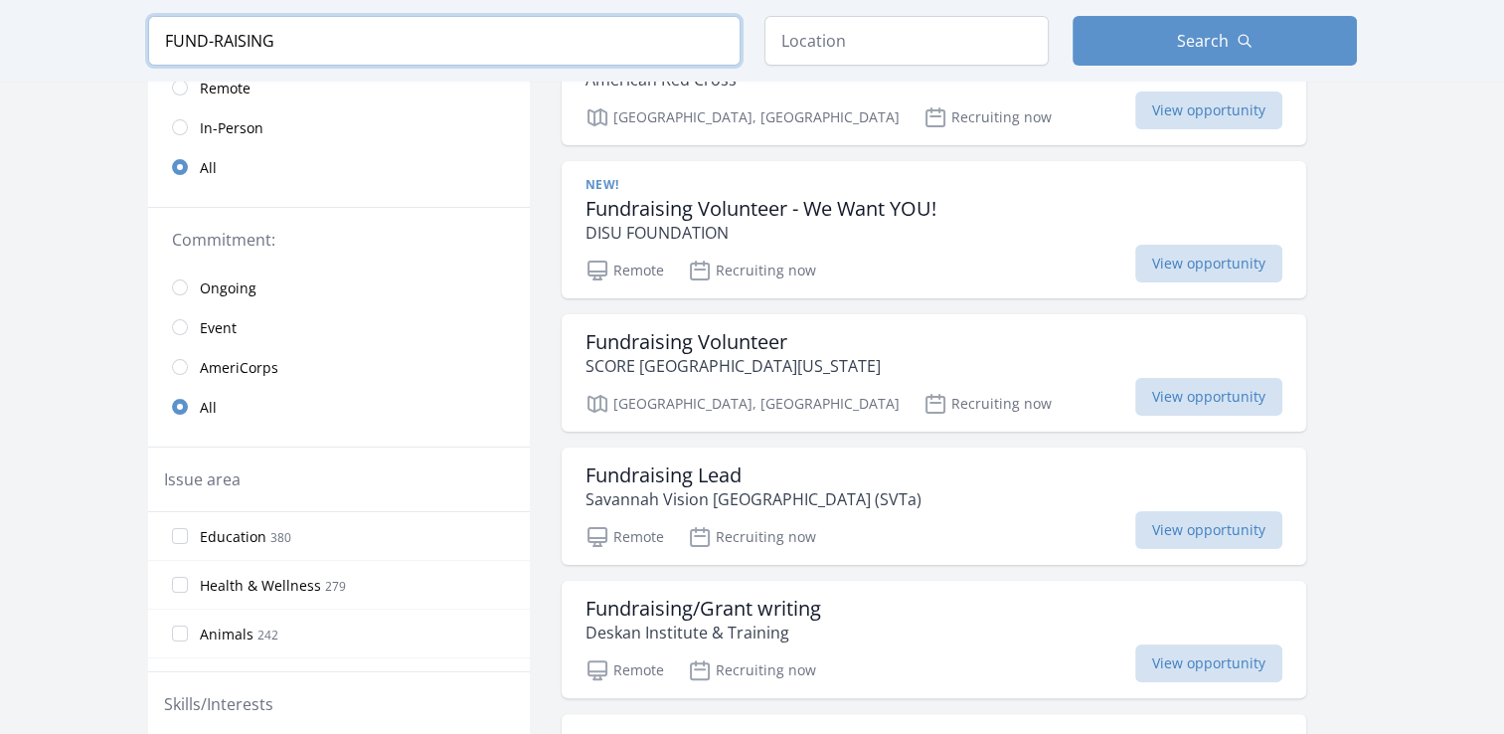
scroll to position [279, 0]
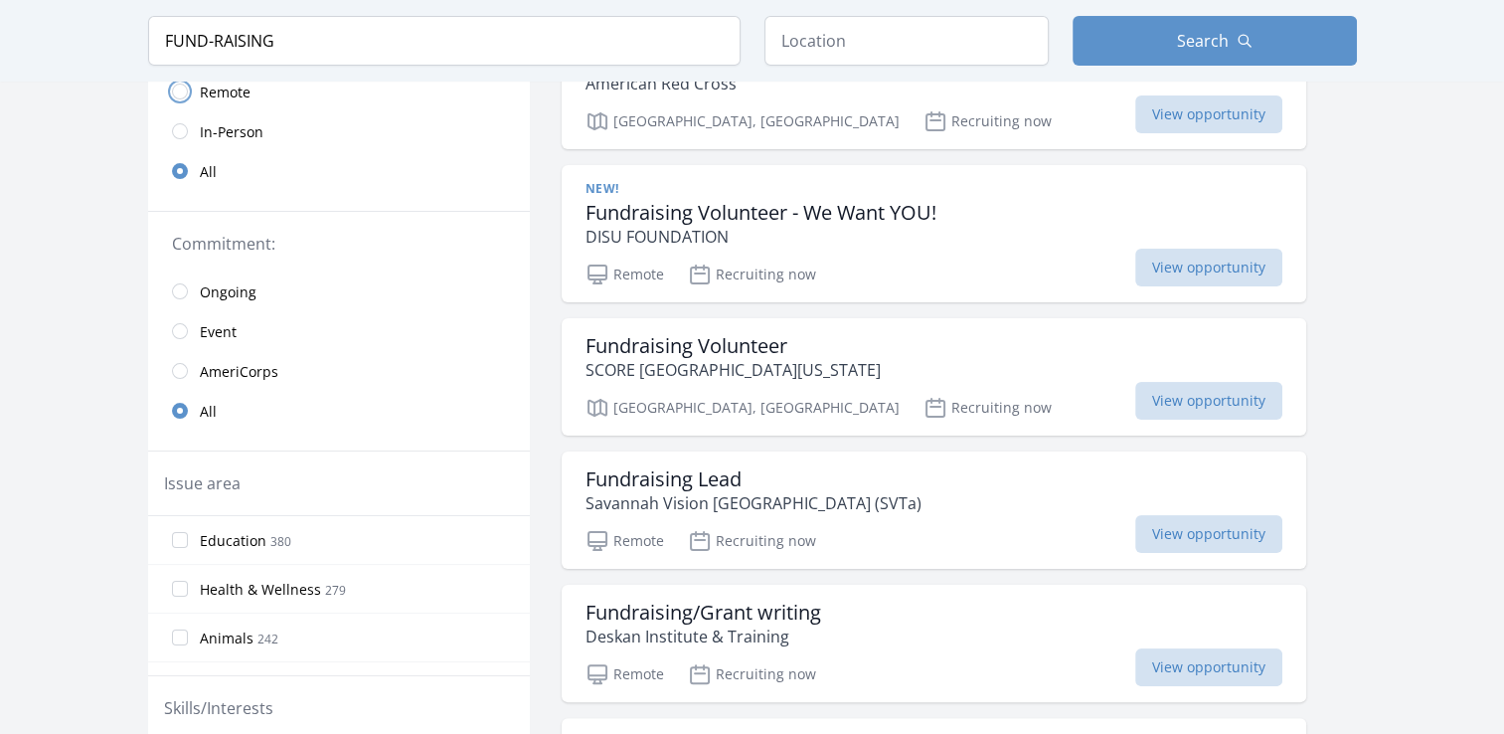
click at [181, 93] on input "radio" at bounding box center [180, 92] width 16 height 16
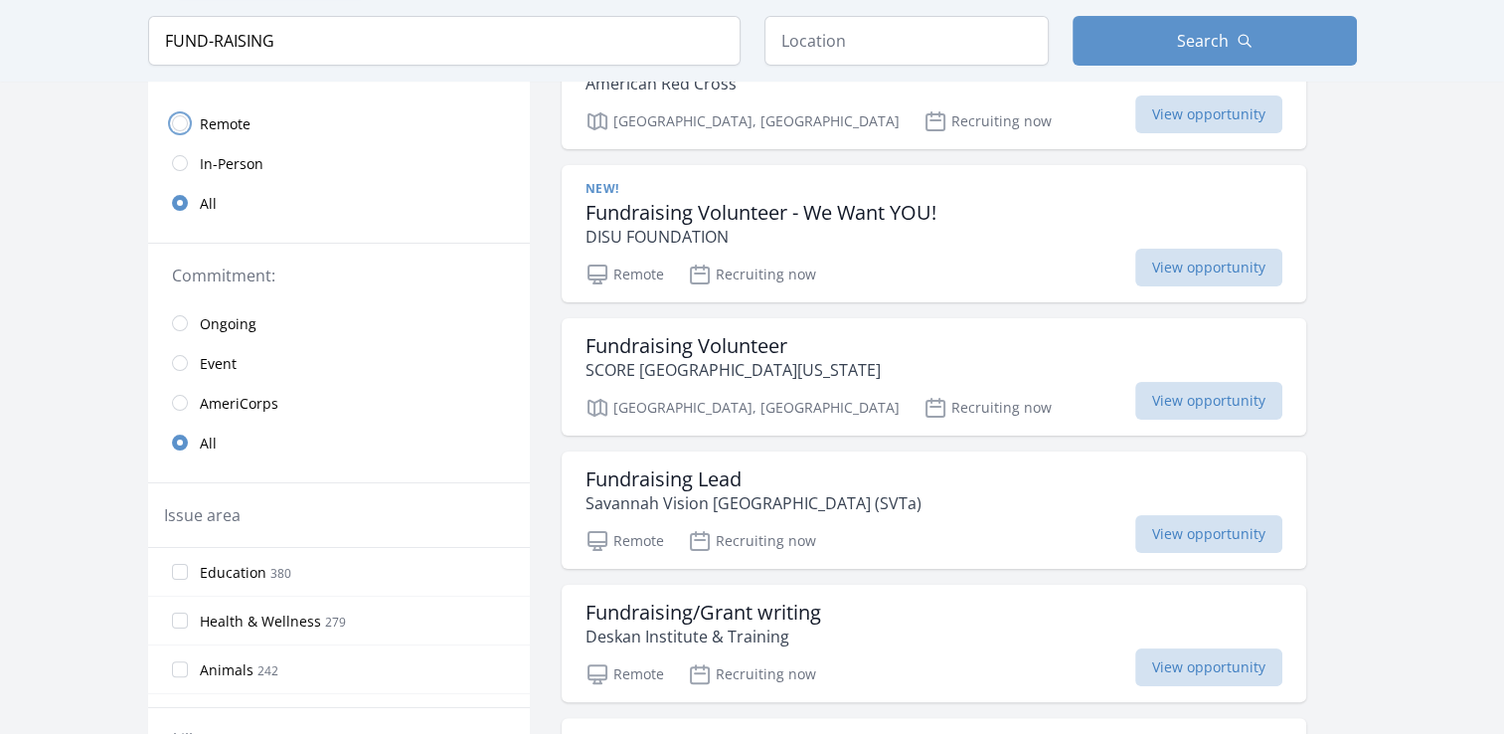
click at [181, 123] on input "radio" at bounding box center [180, 123] width 16 height 16
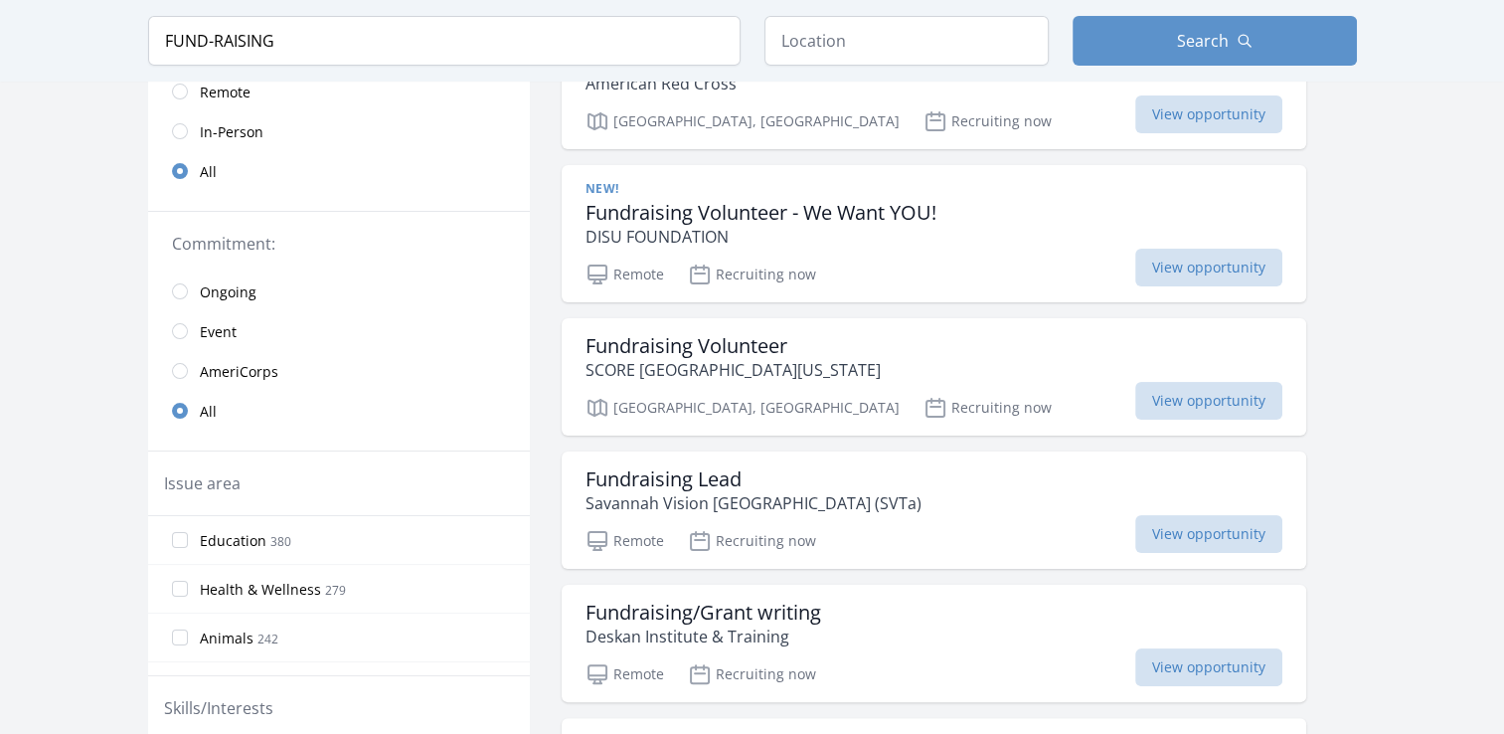
click at [177, 101] on link "Remote" at bounding box center [339, 92] width 382 height 40
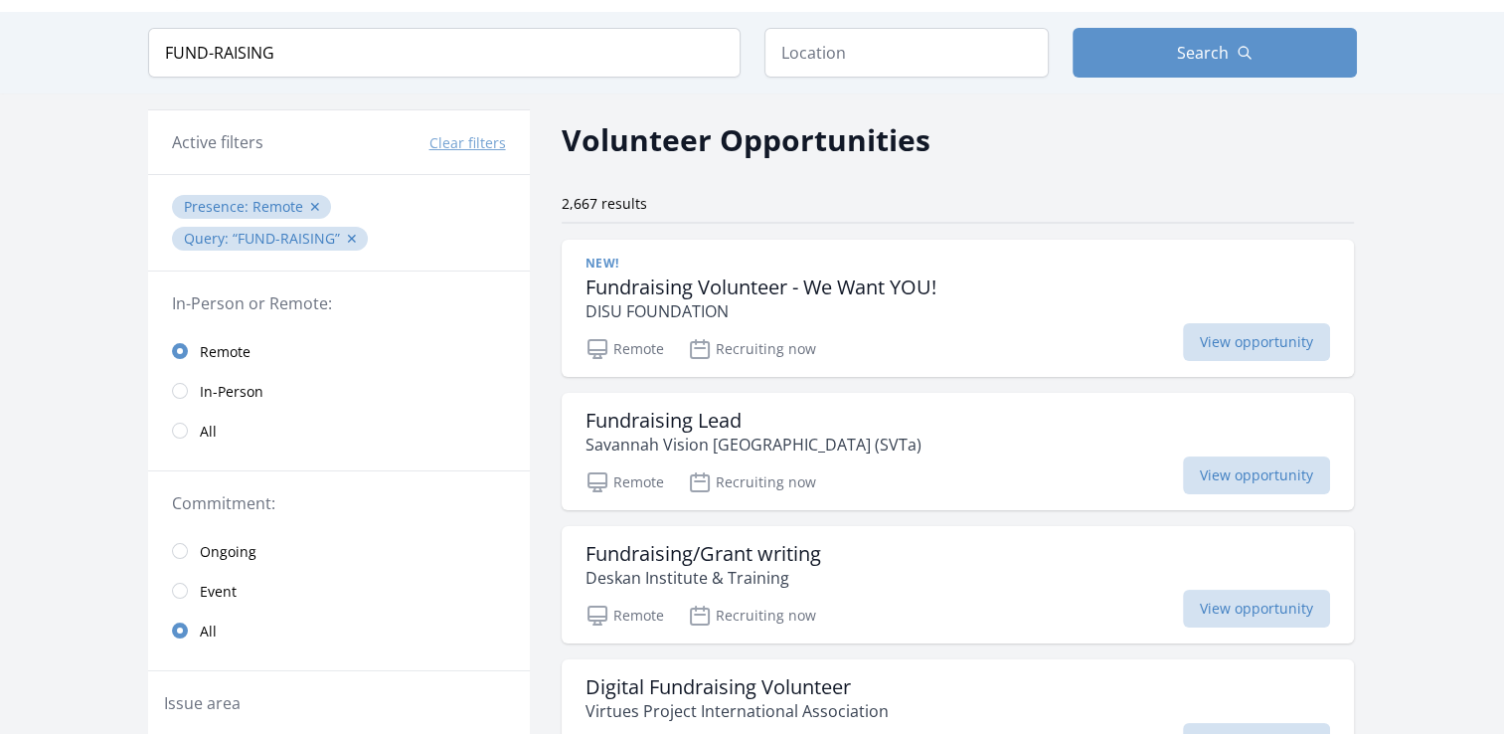
scroll to position [64, 0]
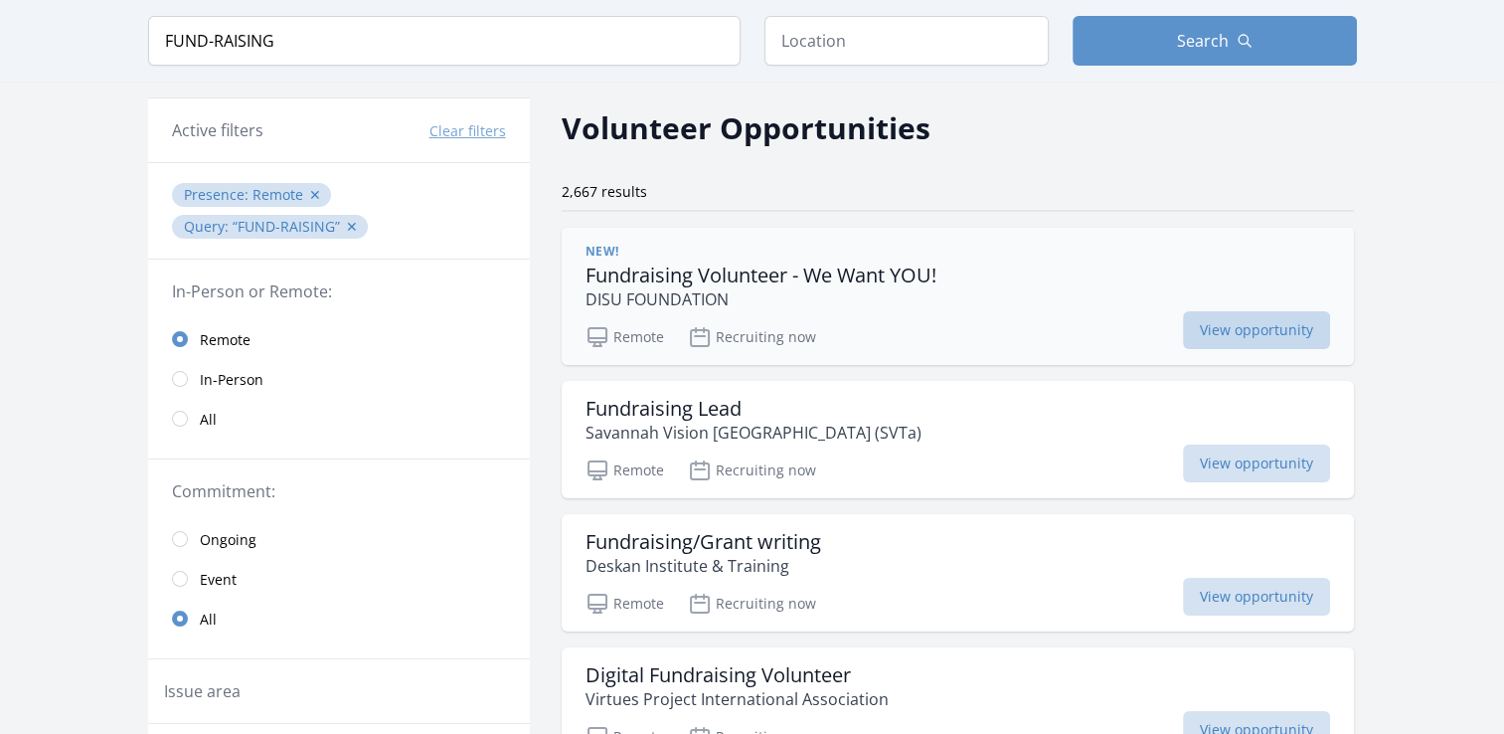
click at [1247, 328] on span "View opportunity" at bounding box center [1256, 330] width 147 height 38
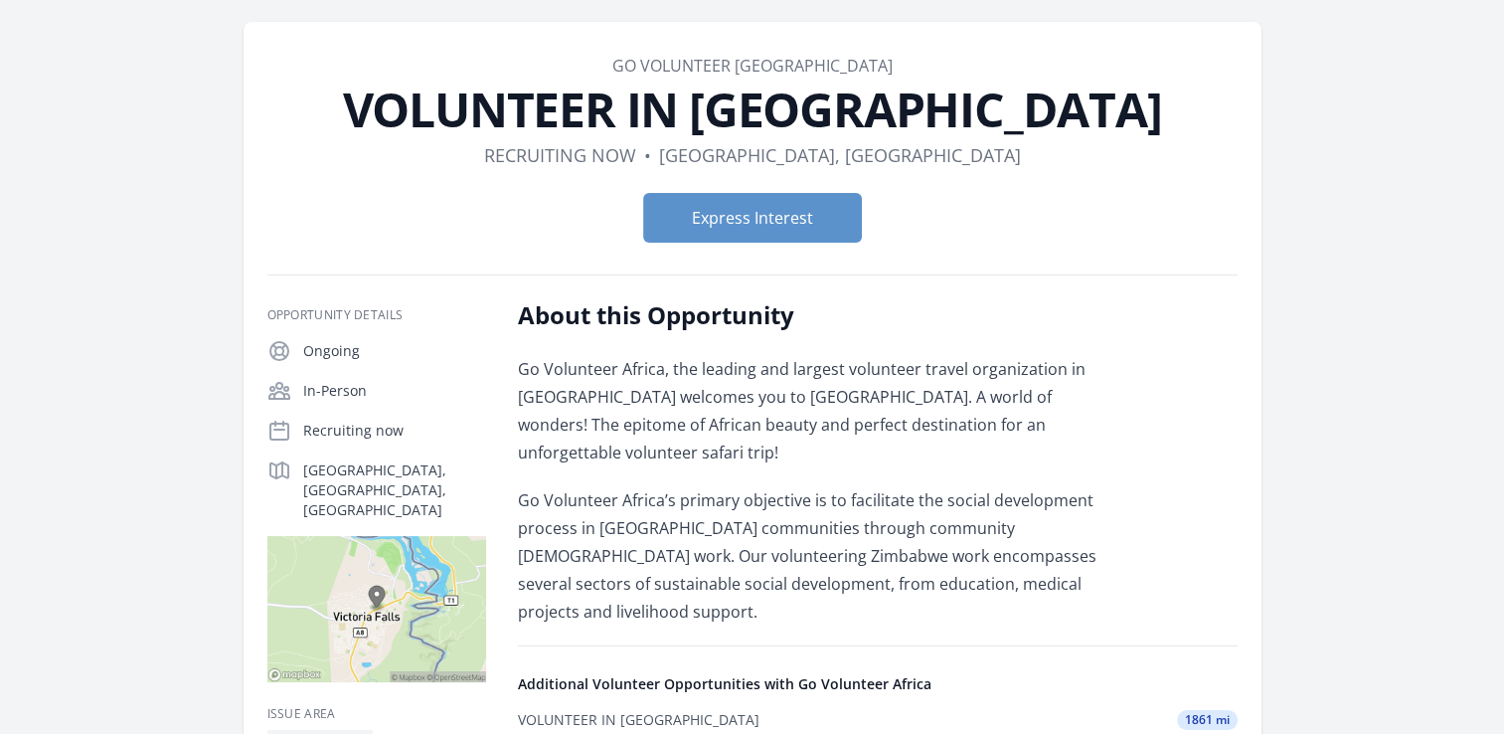
scroll to position [64, 0]
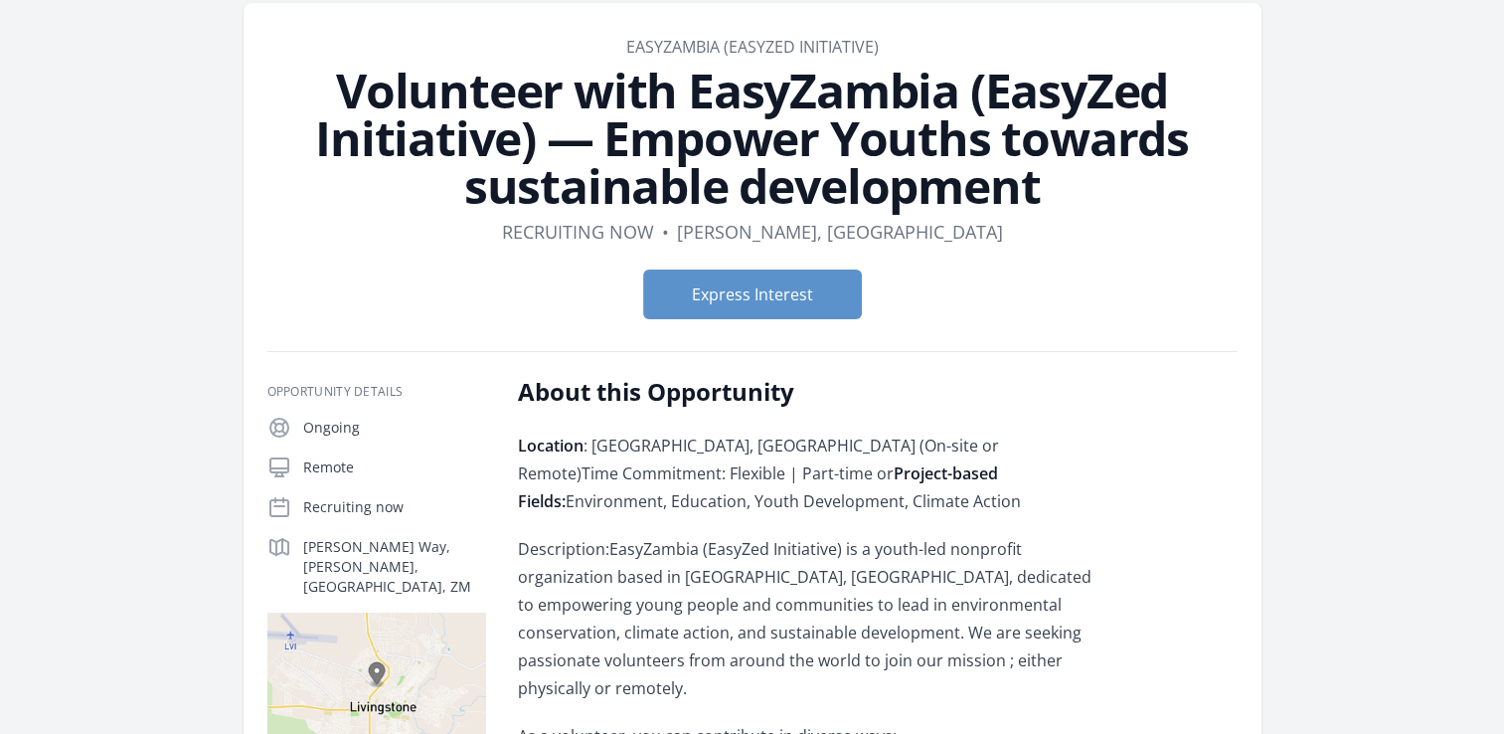
scroll to position [104, 0]
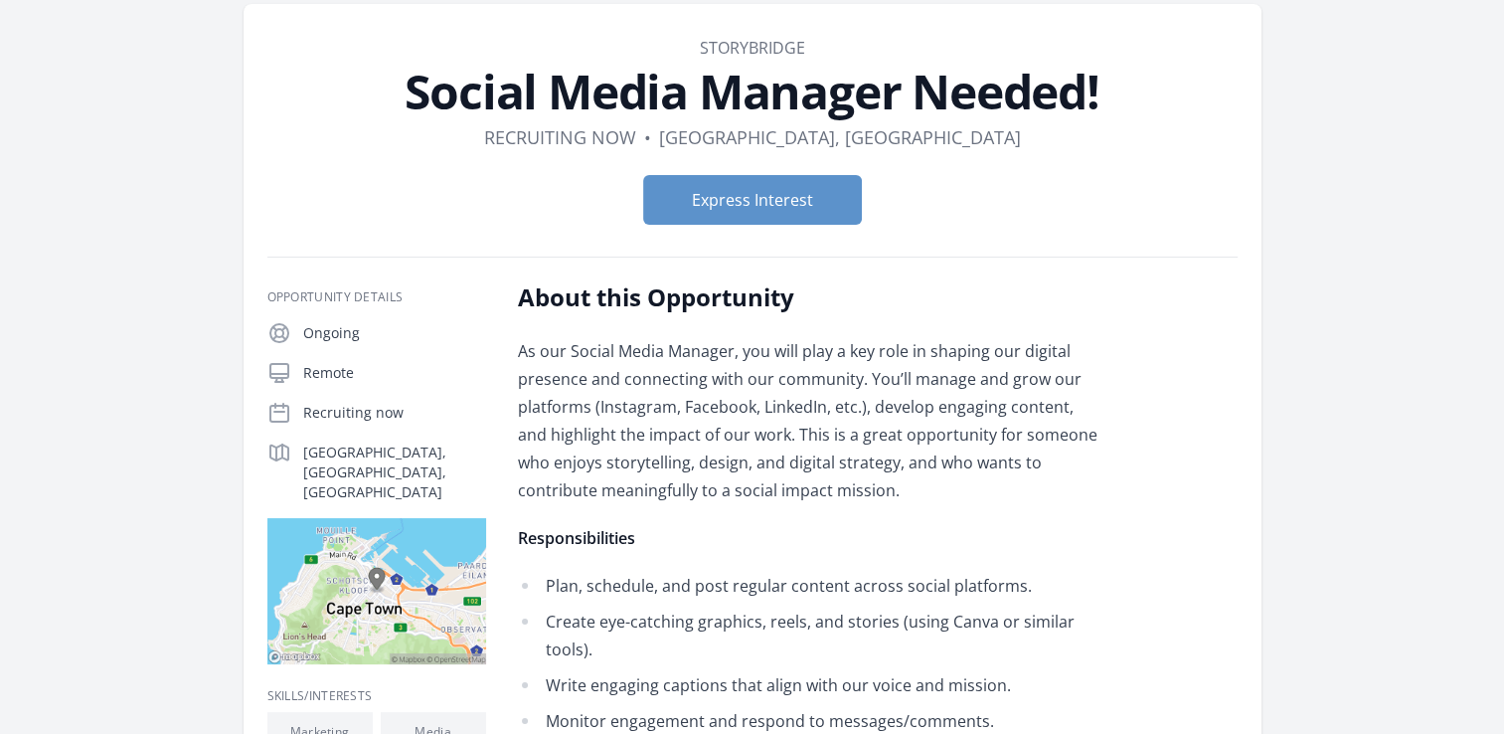
scroll to position [82, 0]
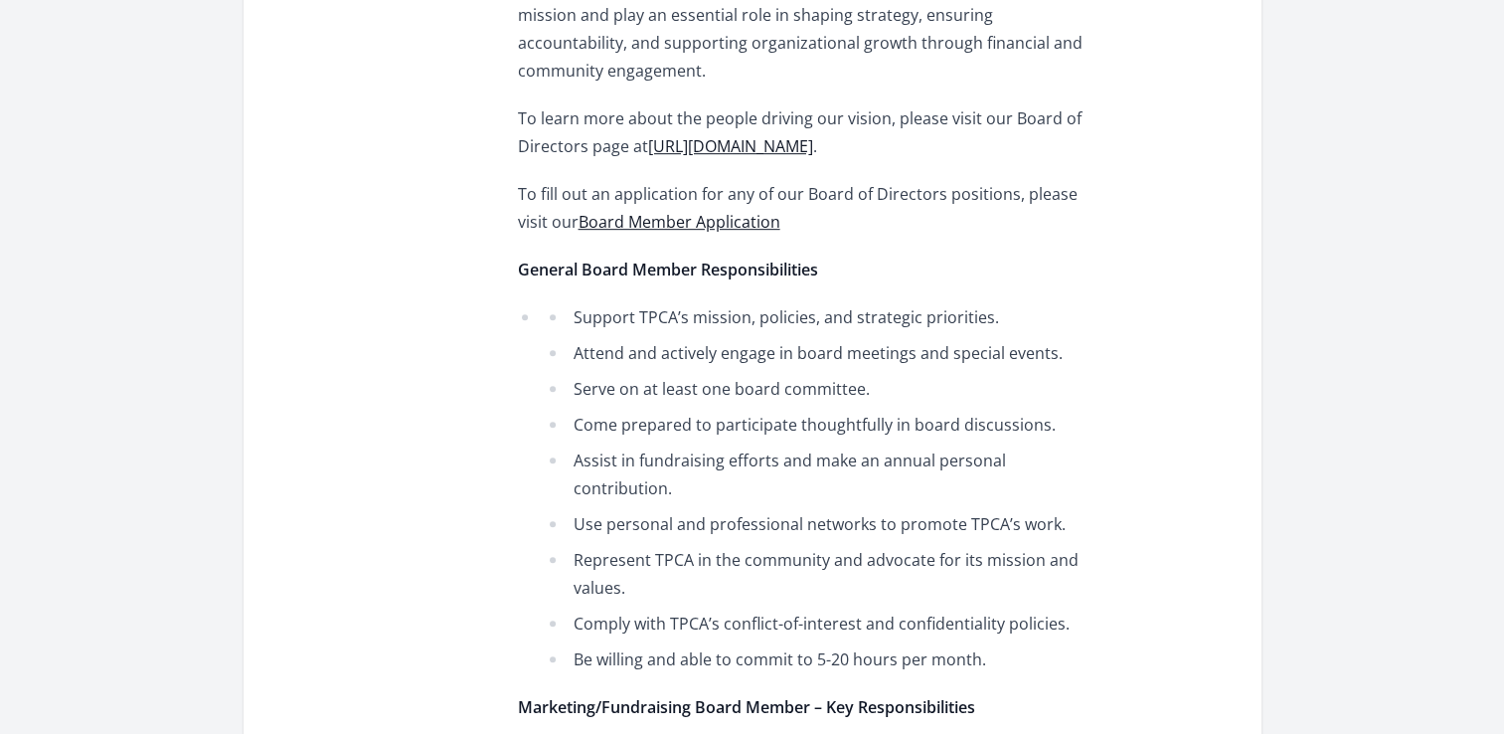
scroll to position [1096, 0]
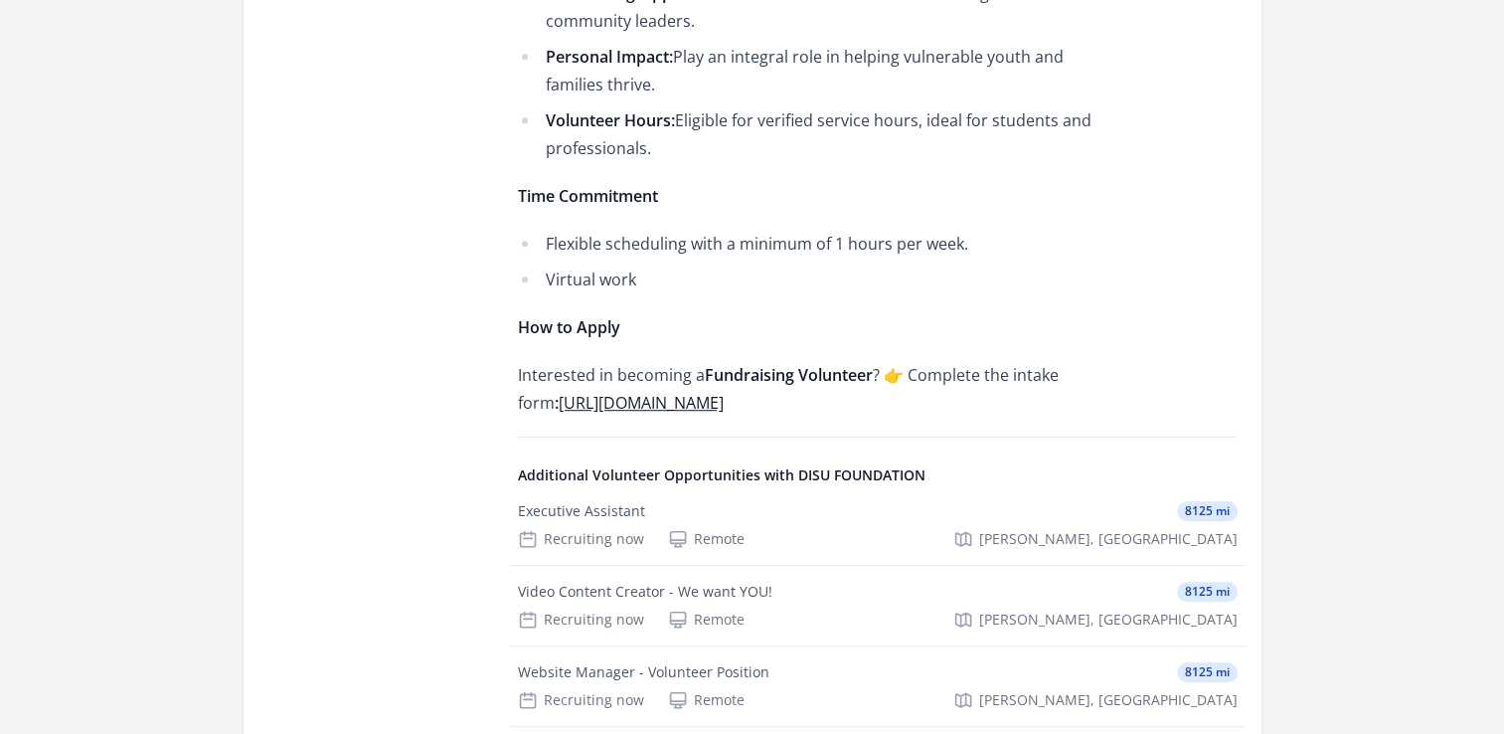
scroll to position [1219, 0]
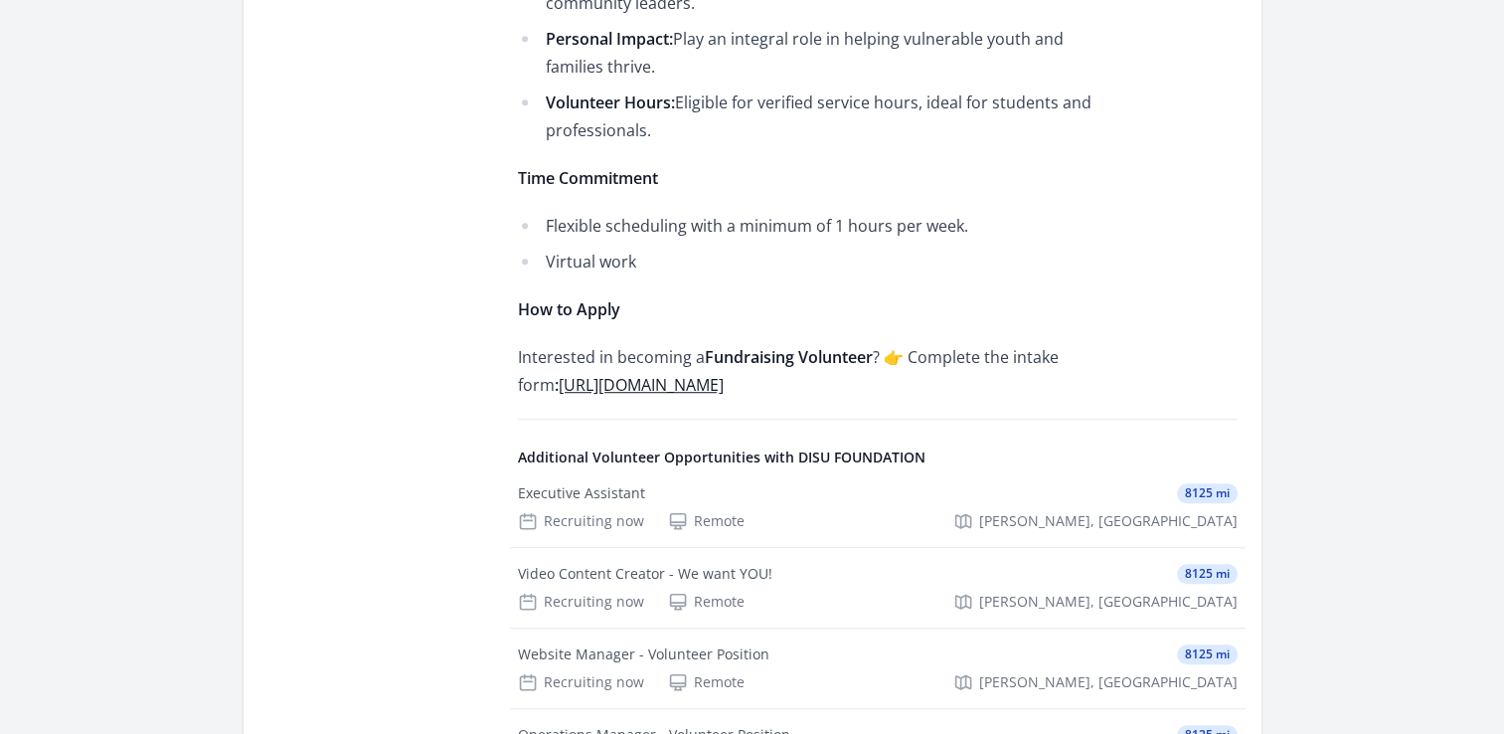
click at [701, 374] on link "https://forms.gle/XLUdLLEYJJePyE9M6" at bounding box center [641, 385] width 165 height 22
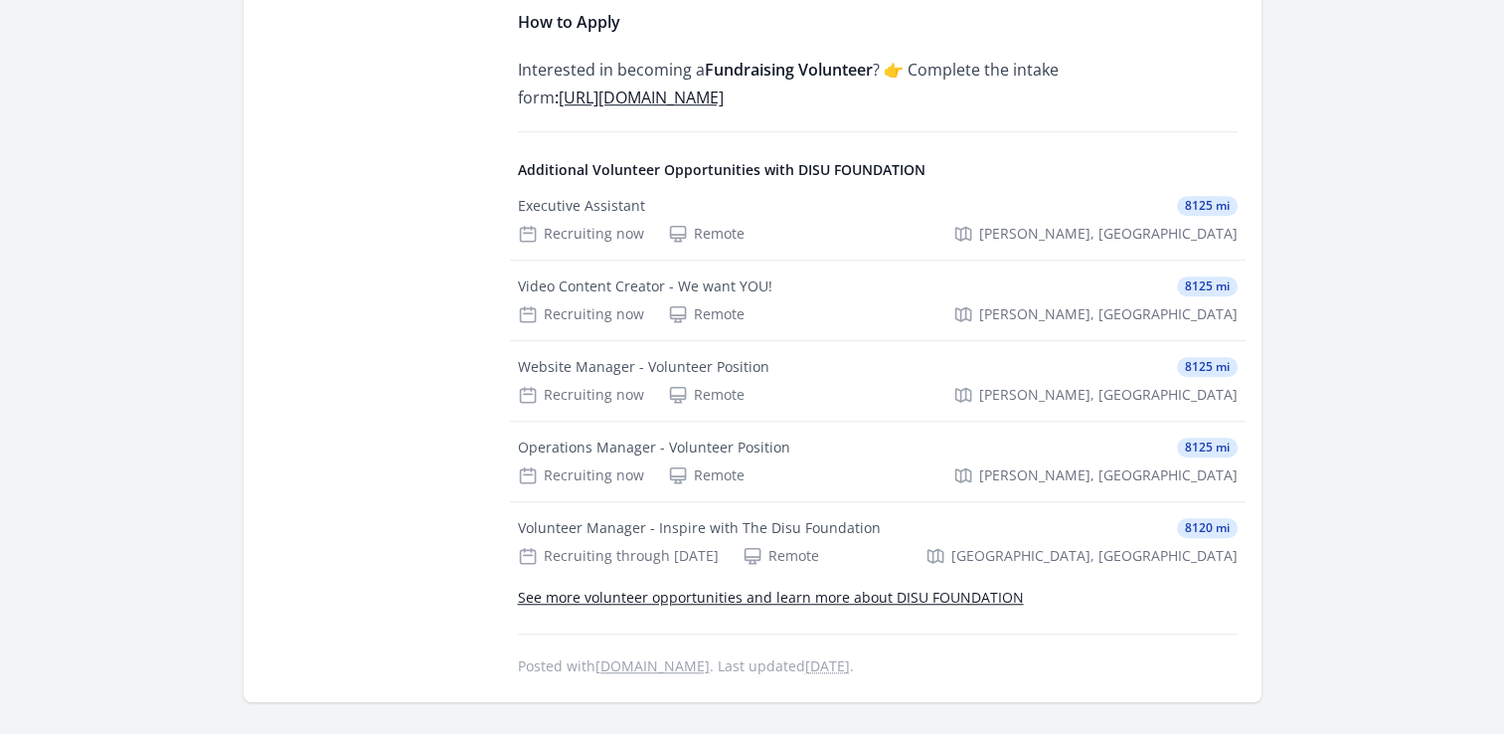
scroll to position [1538, 0]
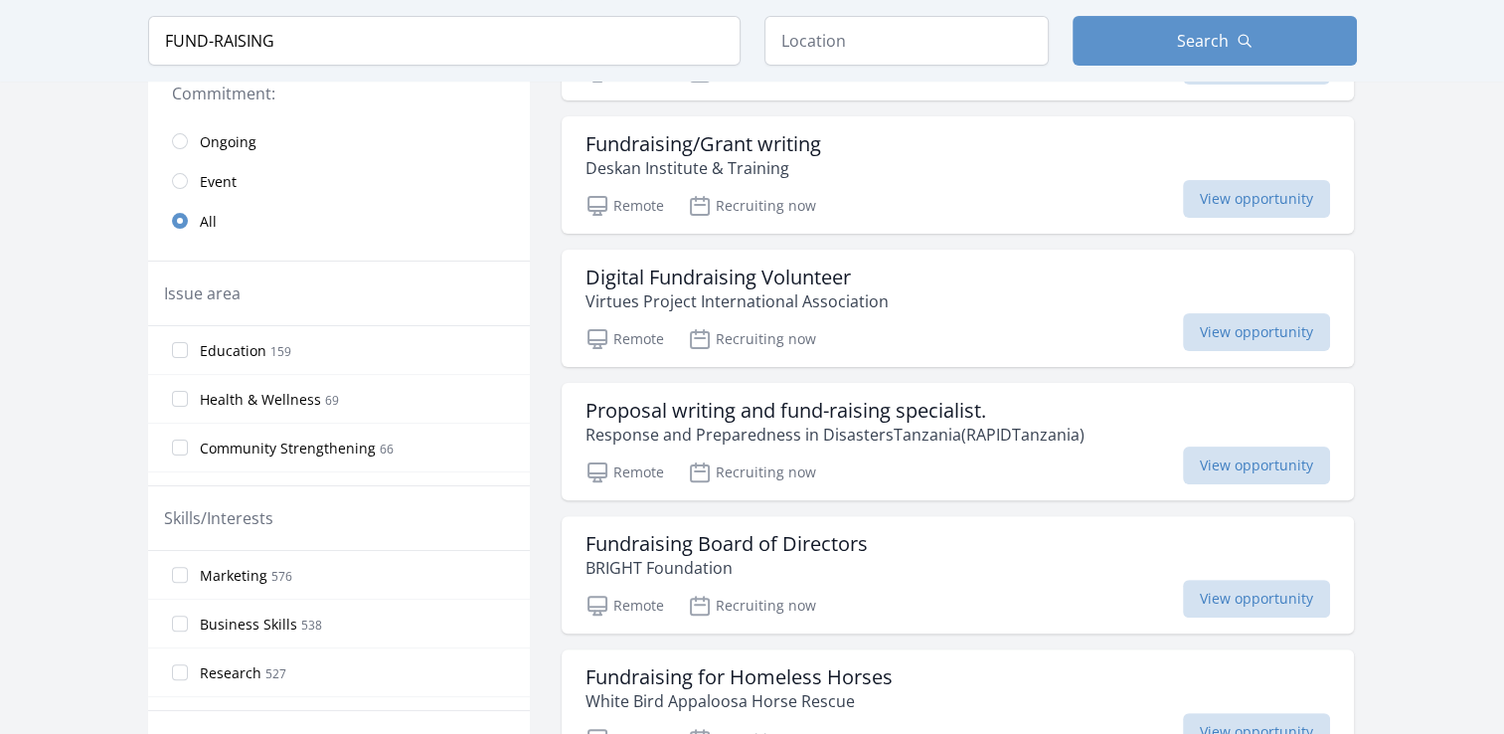
scroll to position [528, 0]
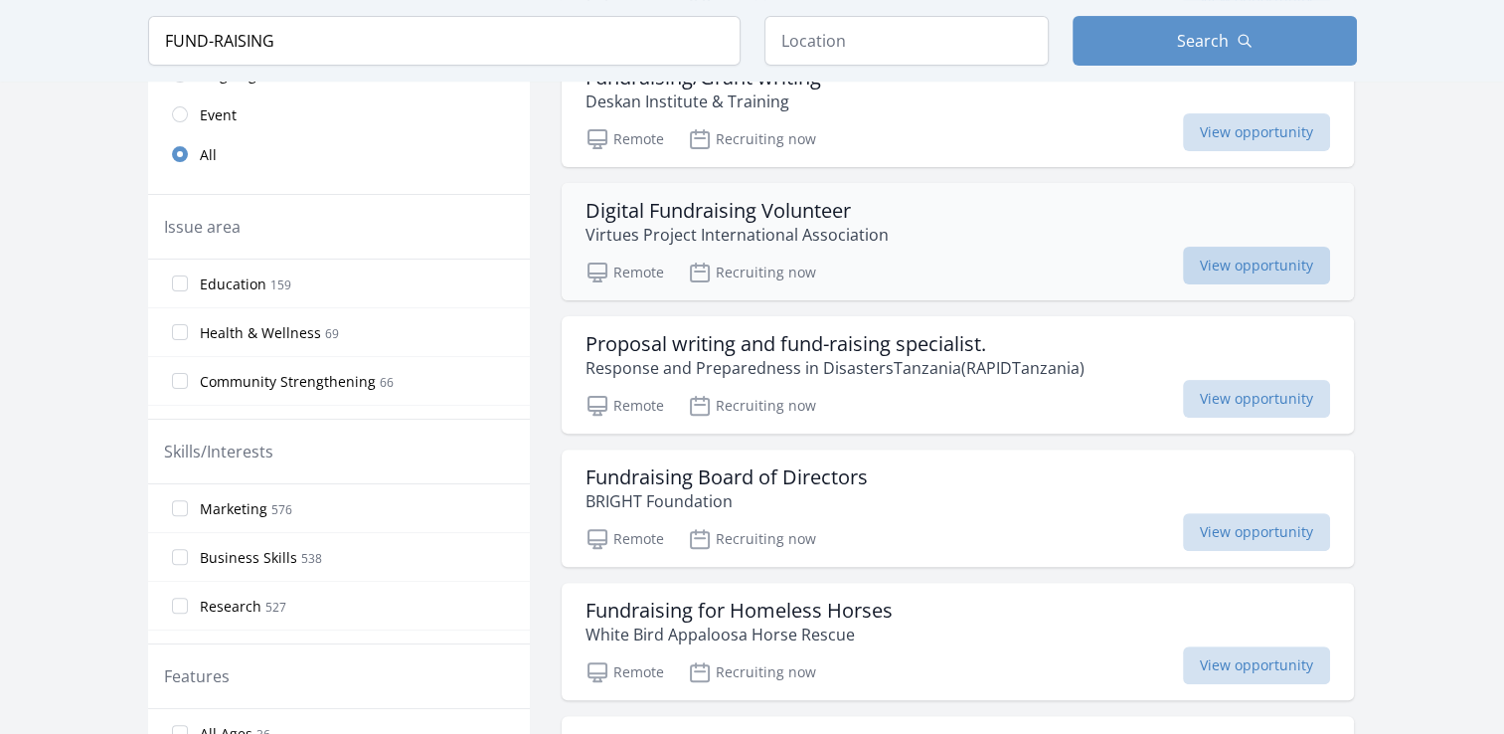
click at [1279, 259] on span "View opportunity" at bounding box center [1256, 266] width 147 height 38
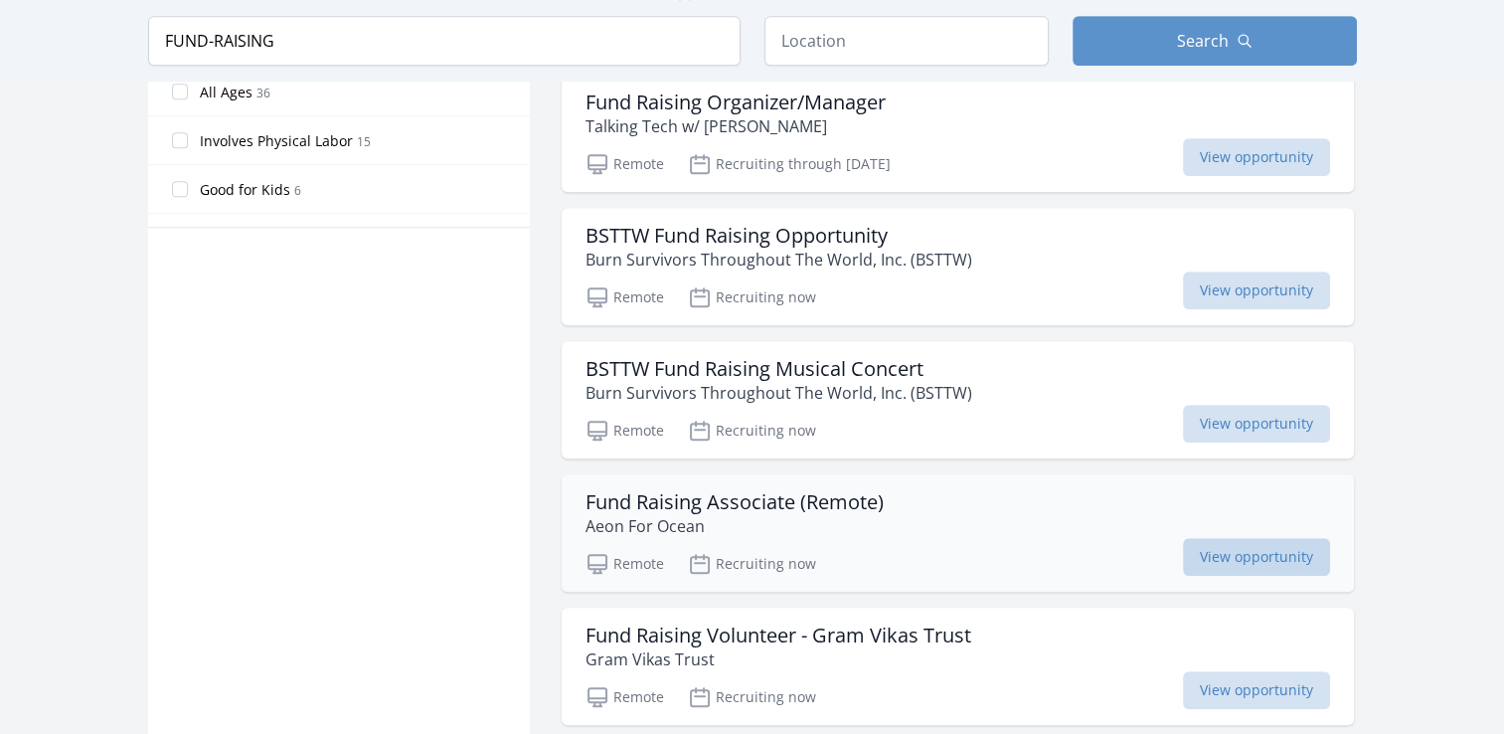
click at [1252, 551] on span "View opportunity" at bounding box center [1256, 557] width 147 height 38
click at [1500, 538] on main "Keyword FUND-RAISING Location Search Active filters Clear filters : ✕ :" at bounding box center [752, 417] width 1504 height 3047
drag, startPoint x: 1500, startPoint y: 538, endPoint x: 1501, endPoint y: 557, distance: 18.9
click at [1501, 557] on main "Keyword FUND-RAISING Location Search Active filters Clear filters : ✕ :" at bounding box center [752, 417] width 1504 height 3047
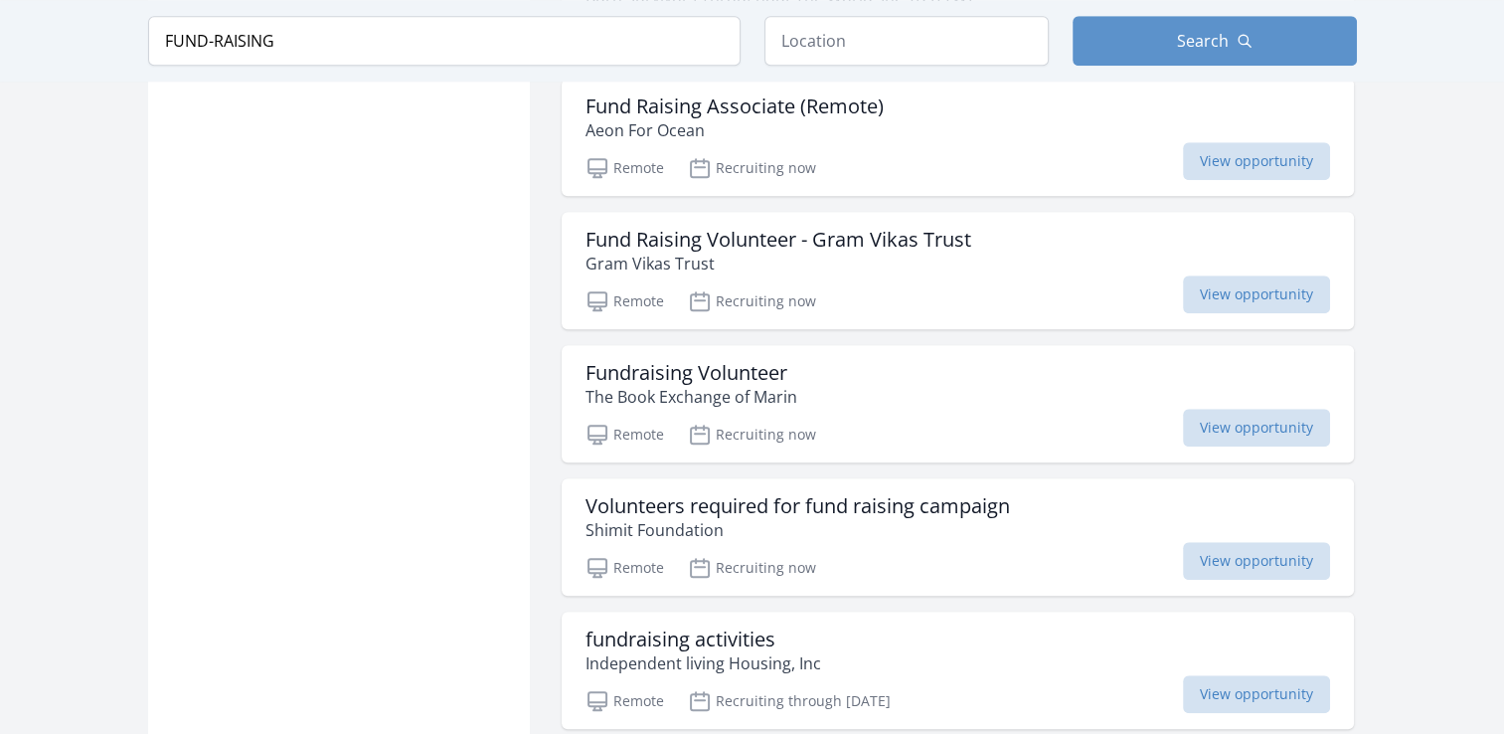
scroll to position [1577, 0]
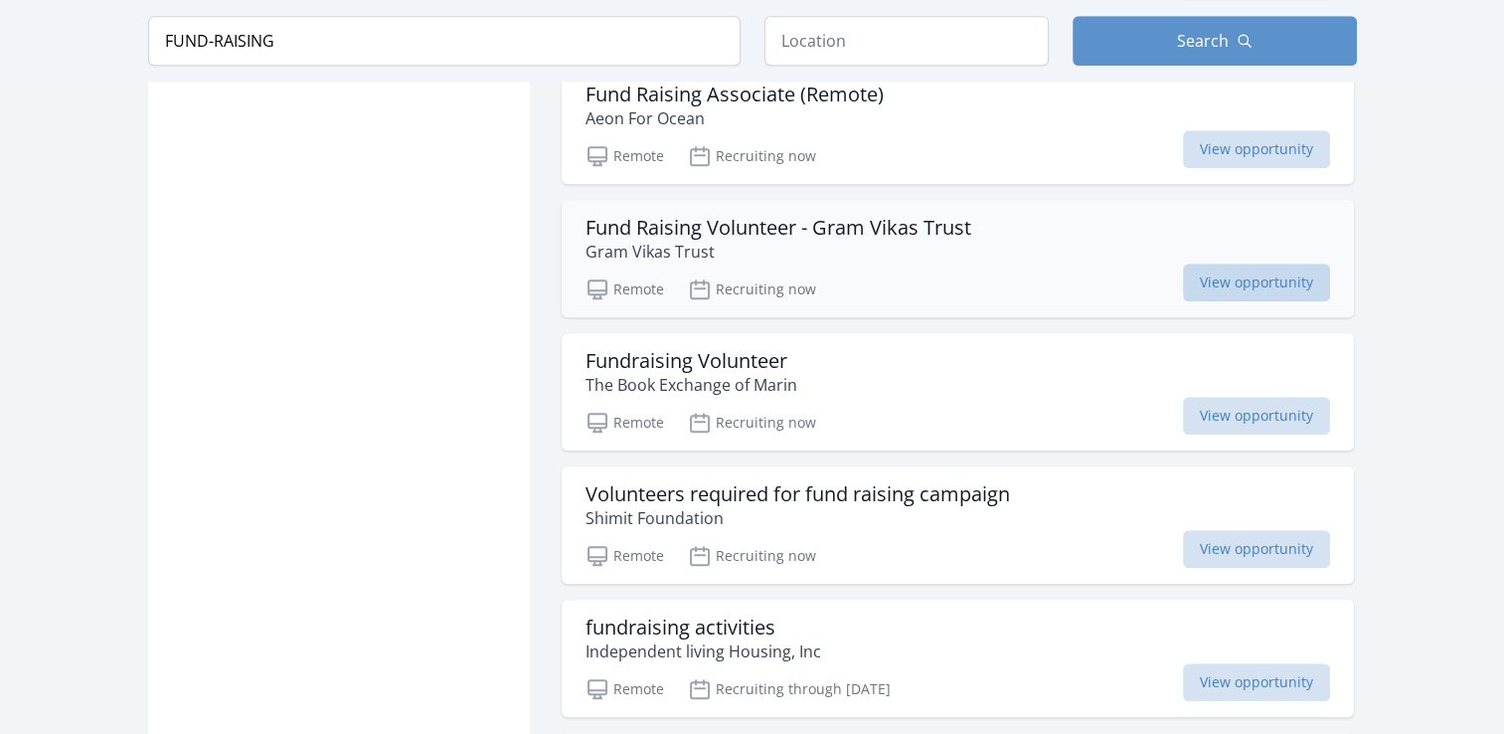
click at [1257, 263] on span "View opportunity" at bounding box center [1256, 282] width 147 height 38
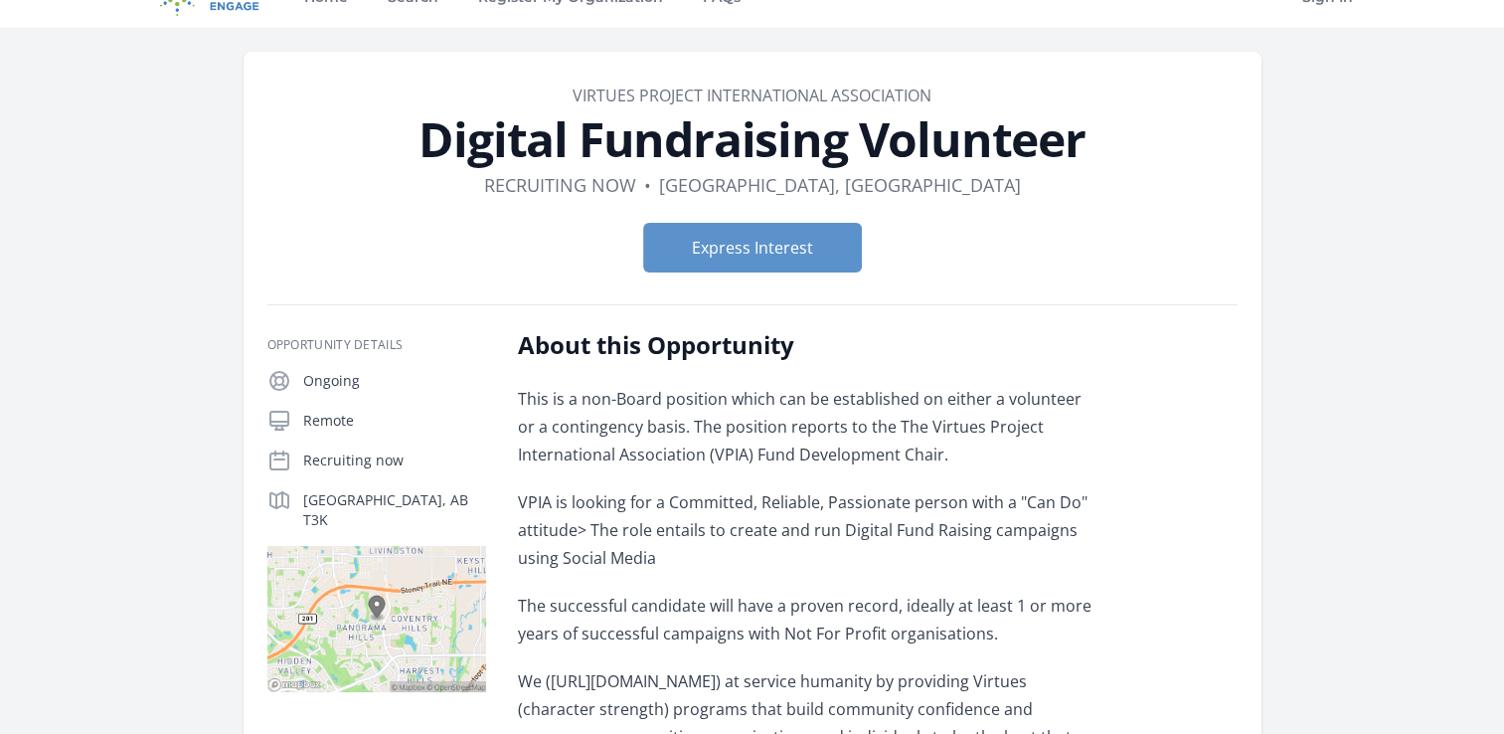
scroll to position [40, 0]
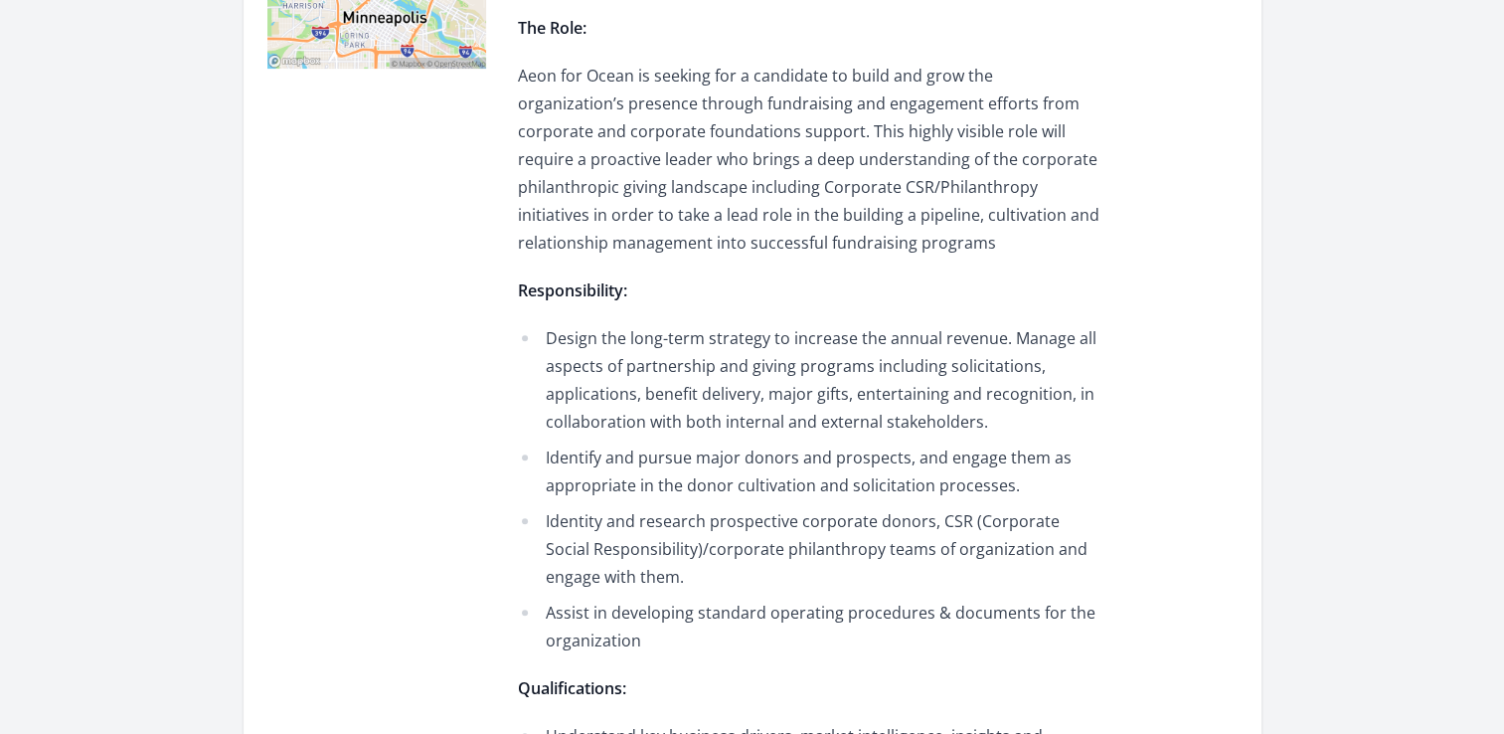
scroll to position [1284, 0]
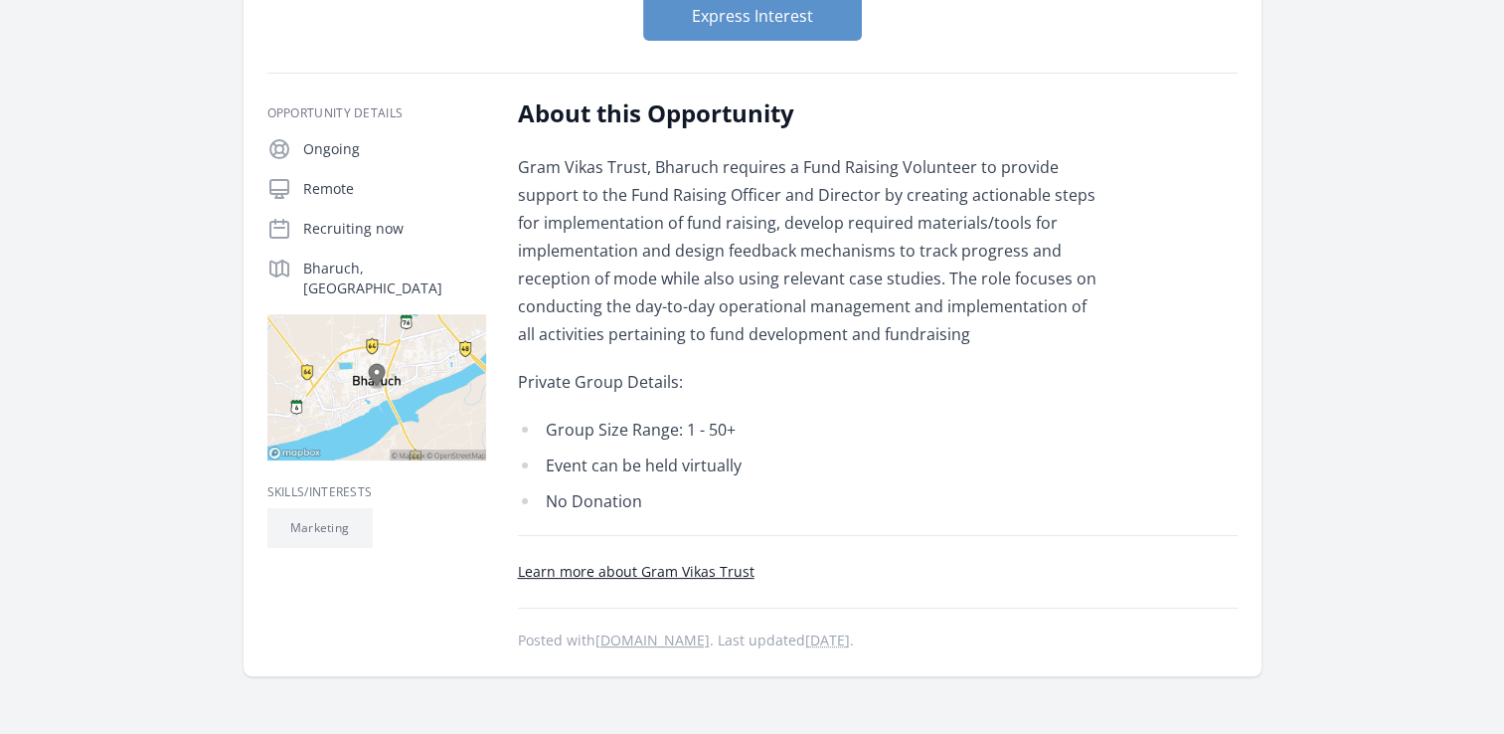
scroll to position [275, 0]
